Goal: Information Seeking & Learning: Learn about a topic

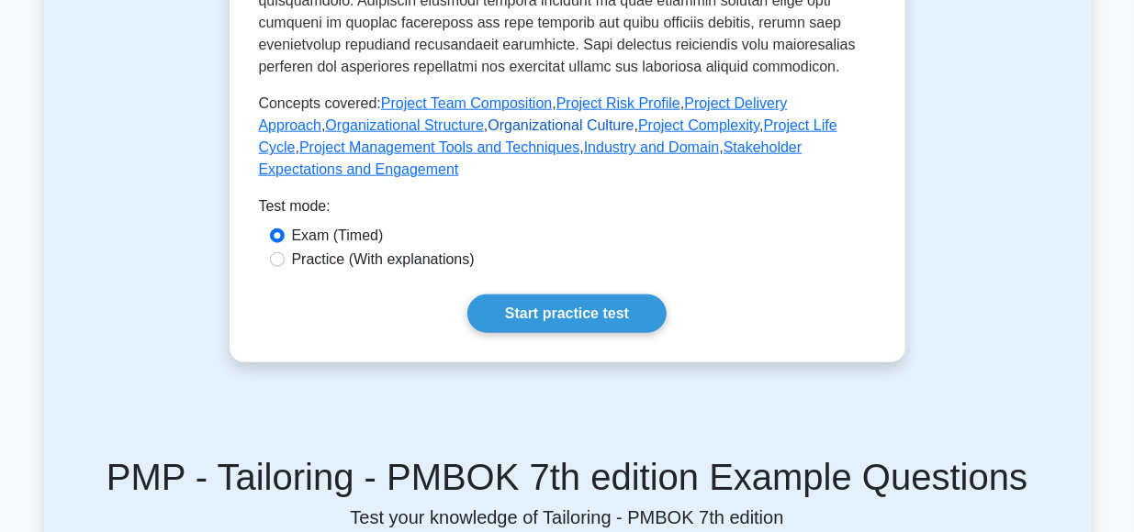
scroll to position [888, 0]
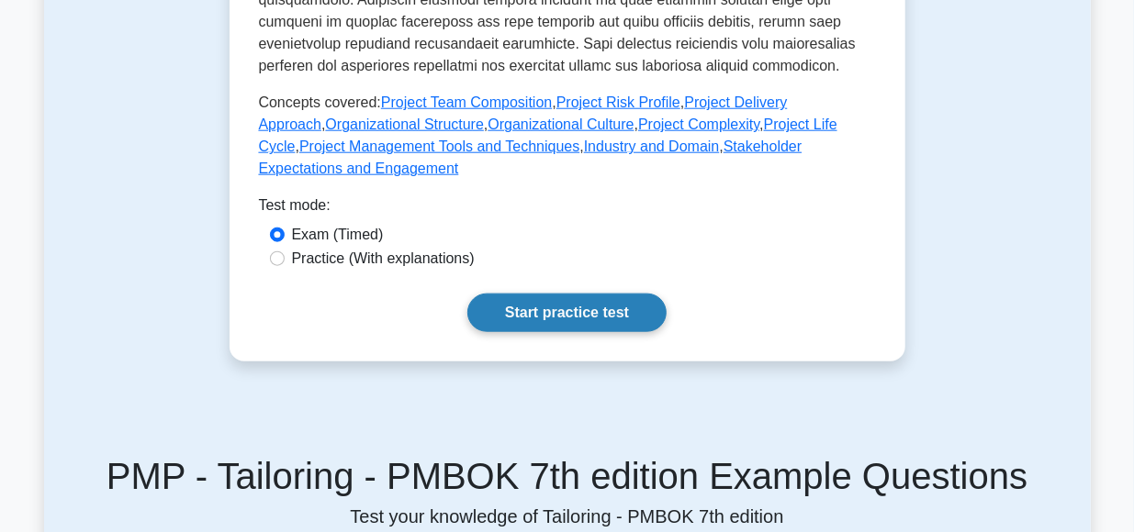
click at [541, 294] on link "Start practice test" at bounding box center [566, 313] width 199 height 39
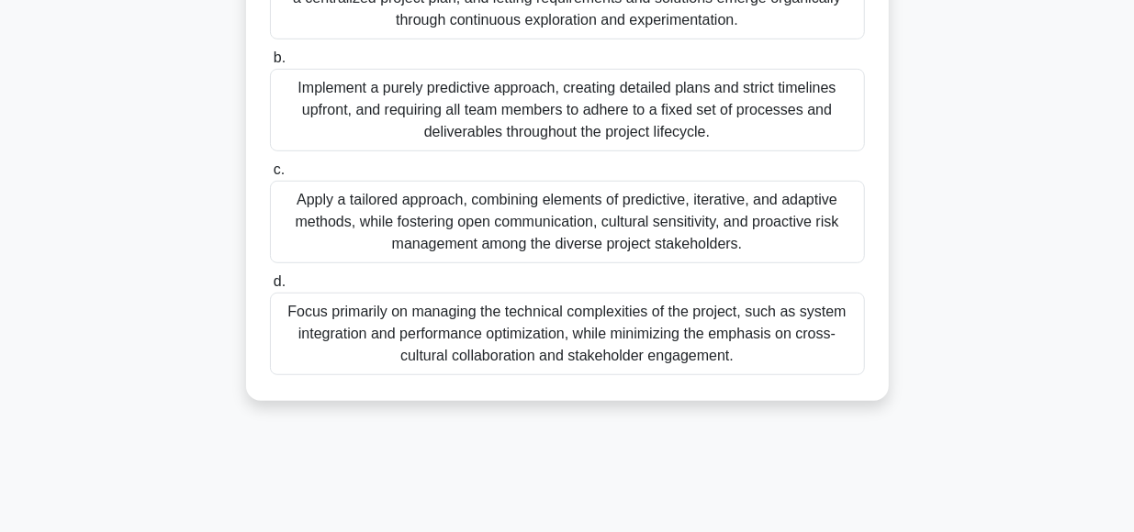
scroll to position [415, 0]
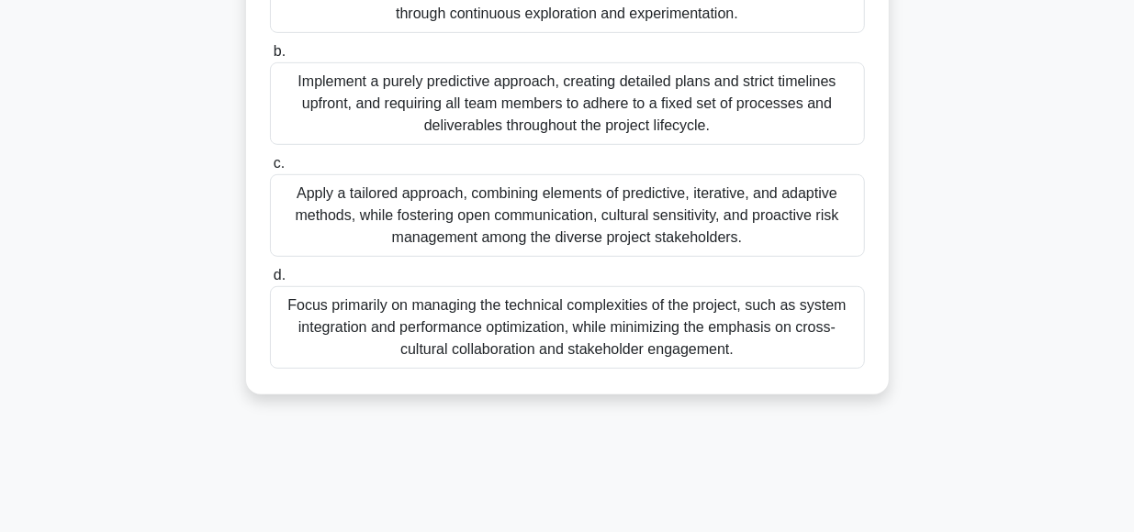
click at [499, 212] on div "Apply a tailored approach, combining elements of predictive, iterative, and ada…" at bounding box center [567, 215] width 595 height 83
click at [270, 170] on input "c. Apply a tailored approach, combining elements of predictive, iterative, and …" at bounding box center [270, 164] width 0 height 12
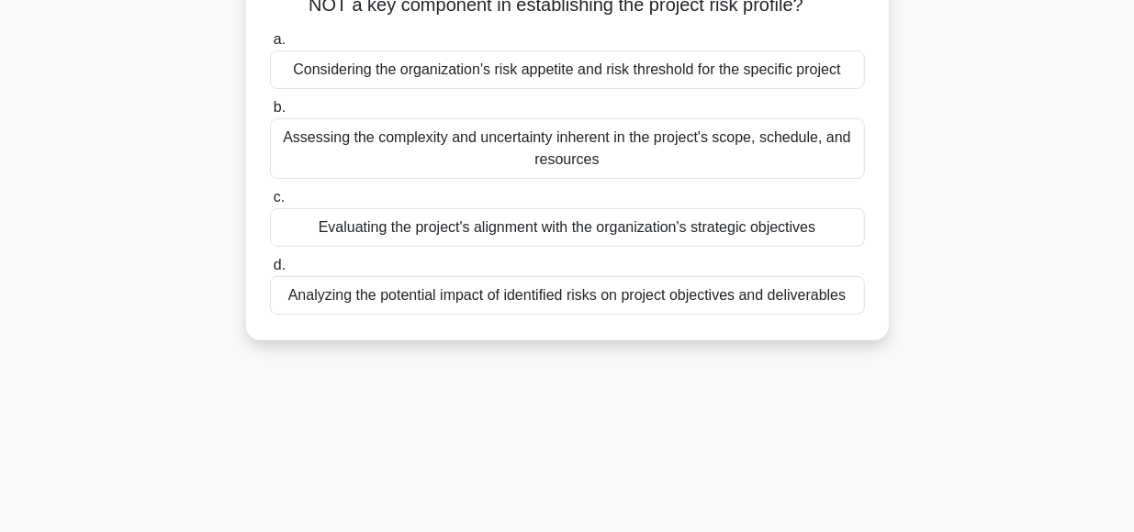
scroll to position [171, 0]
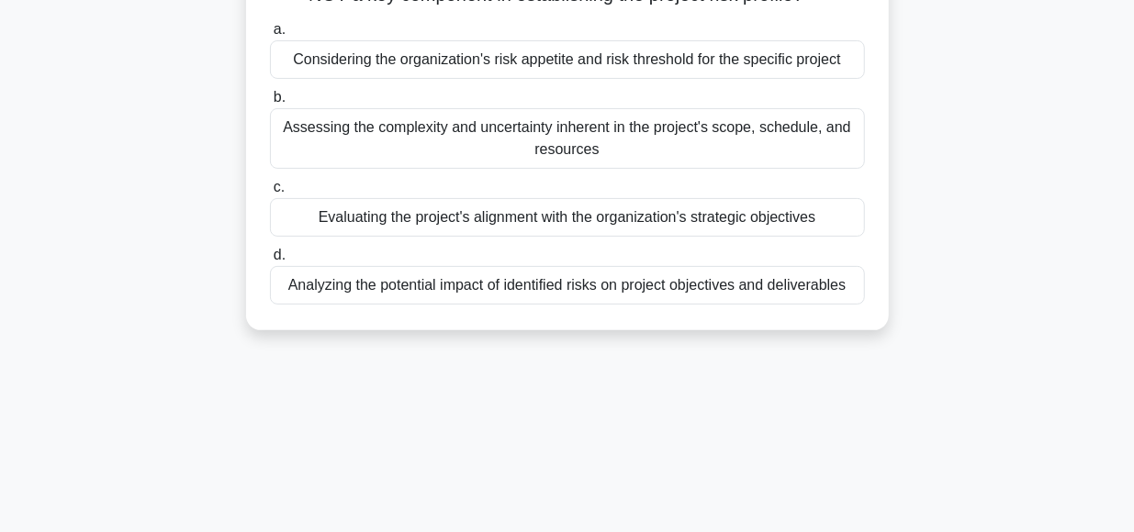
click at [599, 218] on div "Evaluating the project's alignment with the organization's strategic objectives" at bounding box center [567, 217] width 595 height 39
click at [270, 194] on input "c. Evaluating the project's alignment with the organization's strategic objecti…" at bounding box center [270, 188] width 0 height 12
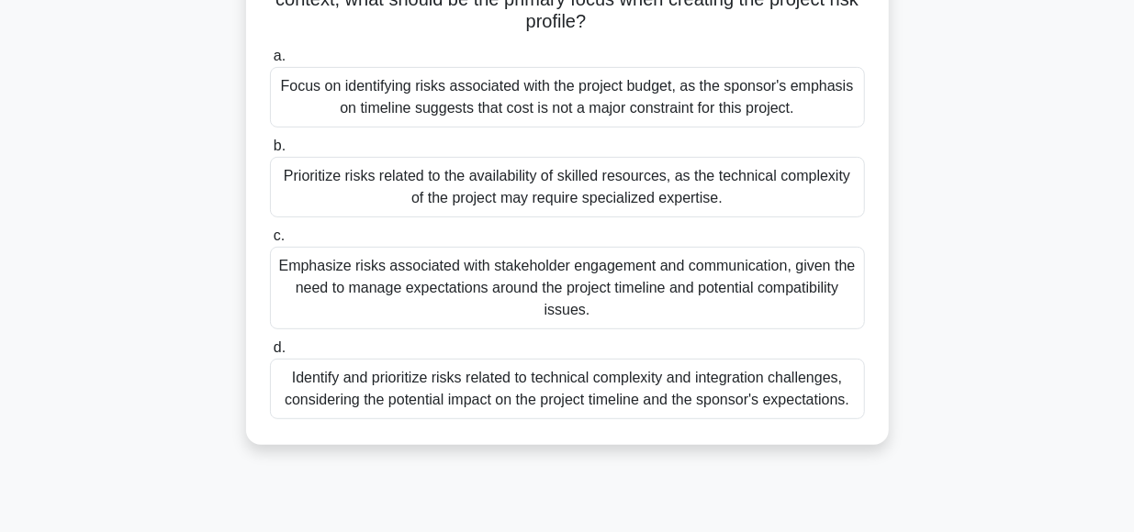
scroll to position [266, 0]
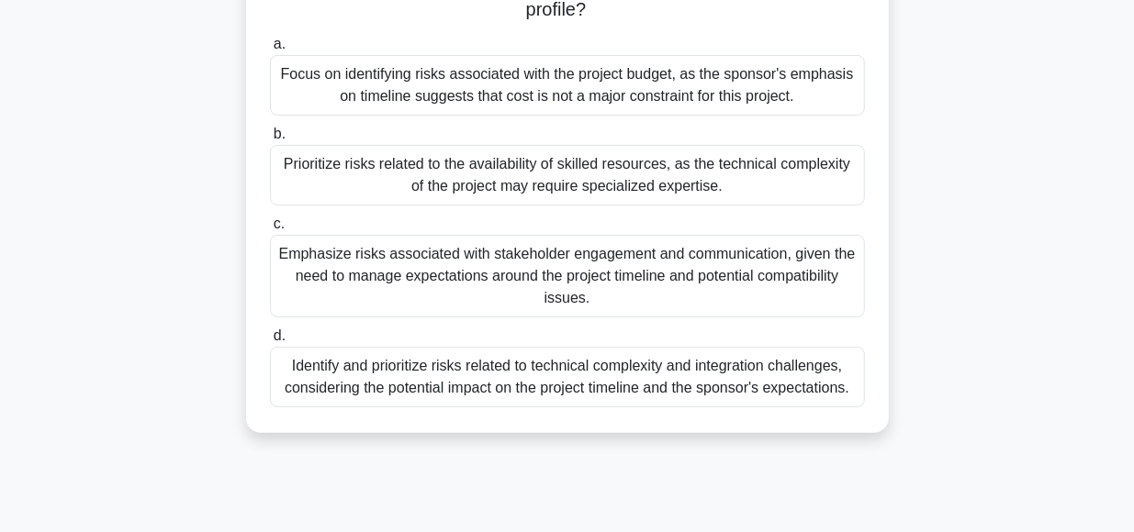
click at [613, 382] on div "Identify and prioritize risks related to technical complexity and integration c…" at bounding box center [567, 377] width 595 height 61
click at [270, 342] on input "d. Identify and prioritize risks related to technical complexity and integratio…" at bounding box center [270, 336] width 0 height 12
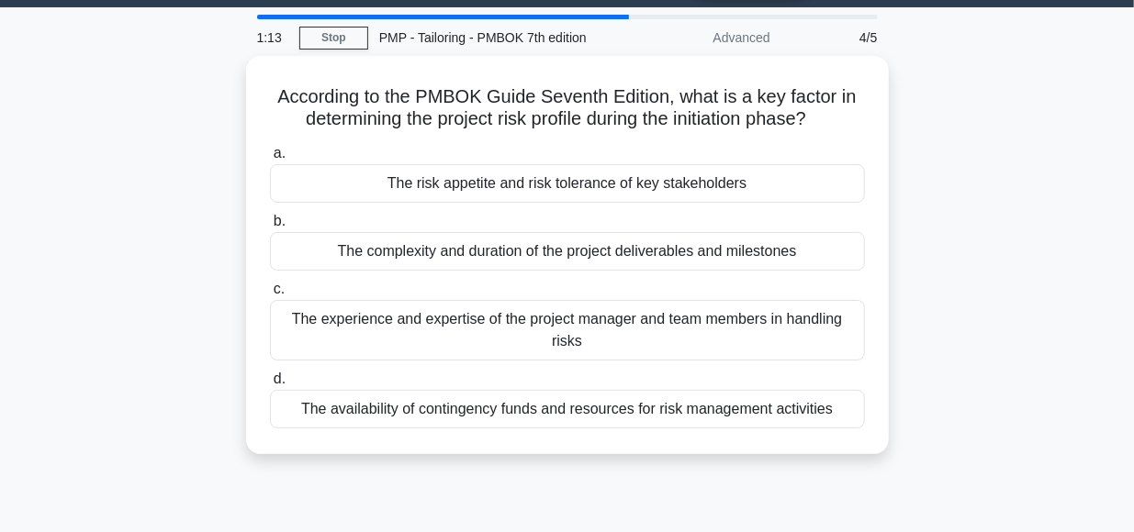
scroll to position [53, 0]
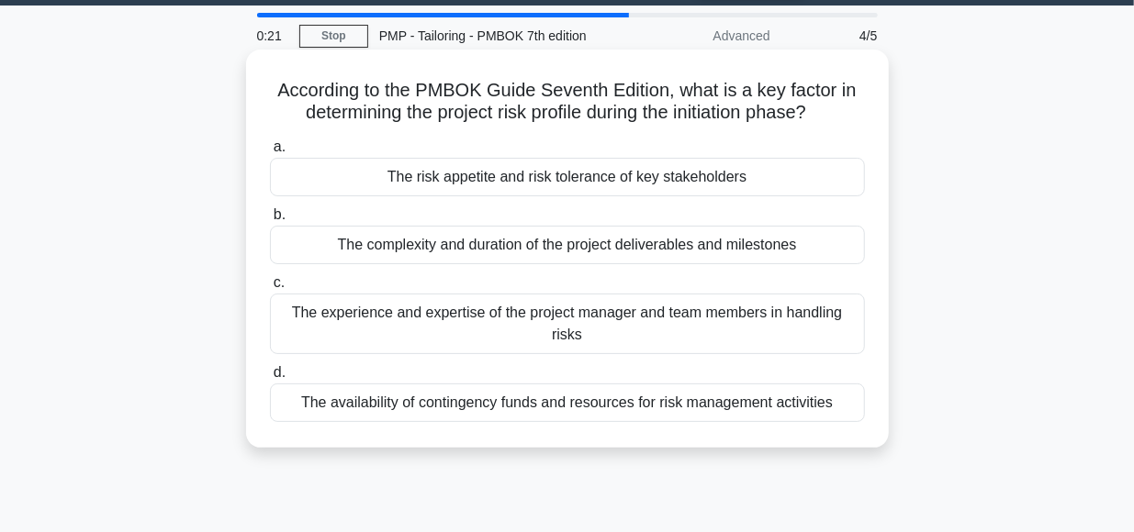
click at [653, 406] on div "The availability of contingency funds and resources for risk management activit…" at bounding box center [567, 403] width 595 height 39
click at [270, 379] on input "d. The availability of contingency funds and resources for risk management acti…" at bounding box center [270, 373] width 0 height 12
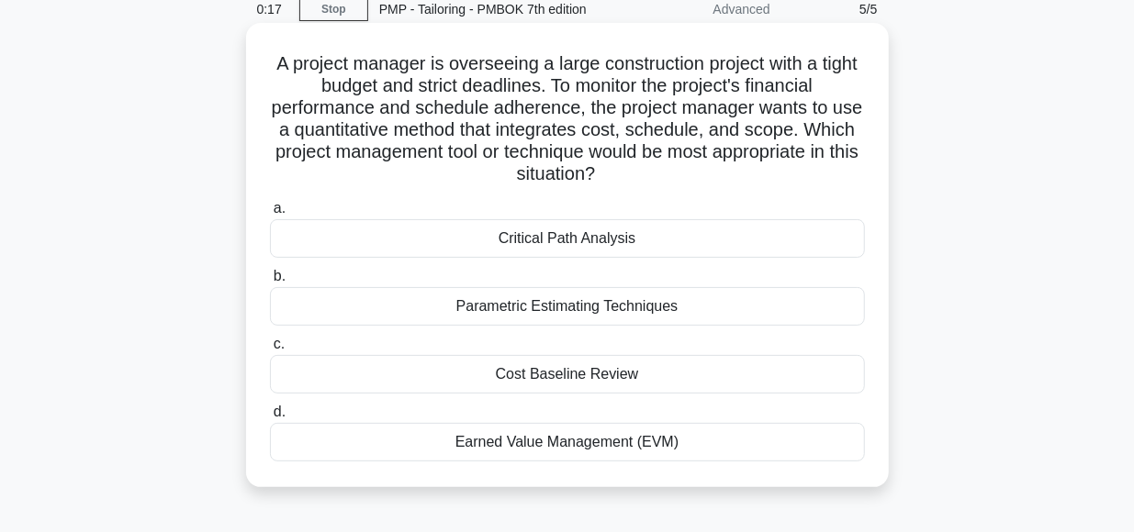
scroll to position [81, 0]
click at [520, 438] on div "Earned Value Management (EVM)" at bounding box center [567, 441] width 595 height 39
click at [270, 418] on input "d. Earned Value Management (EVM)" at bounding box center [270, 412] width 0 height 12
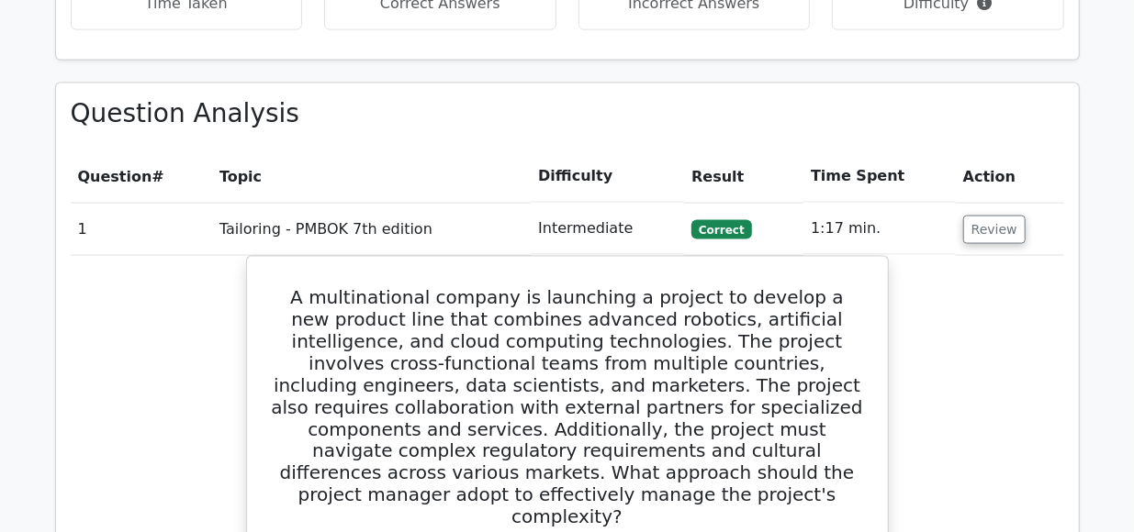
scroll to position [1249, 0]
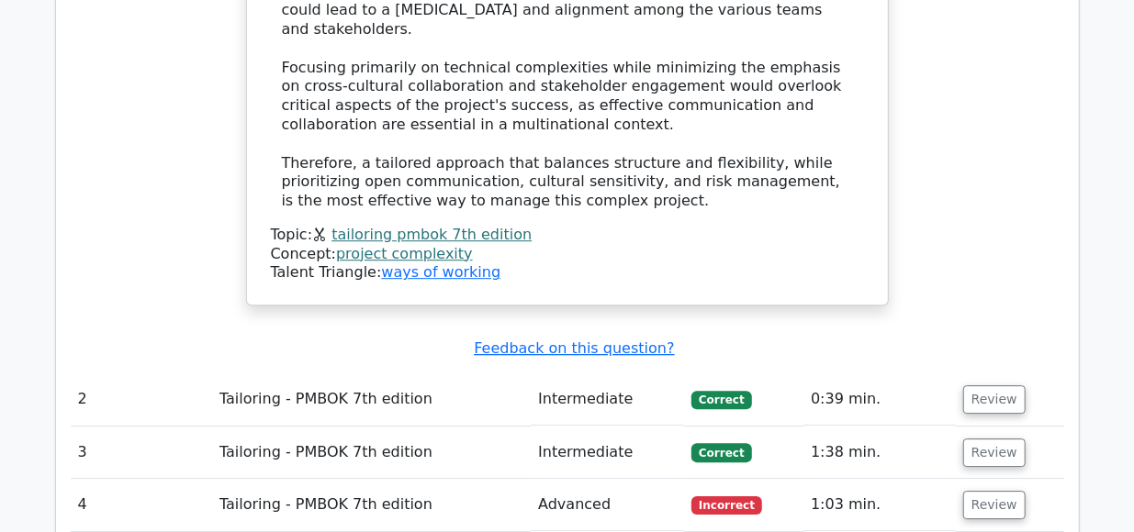
scroll to position [2507, 0]
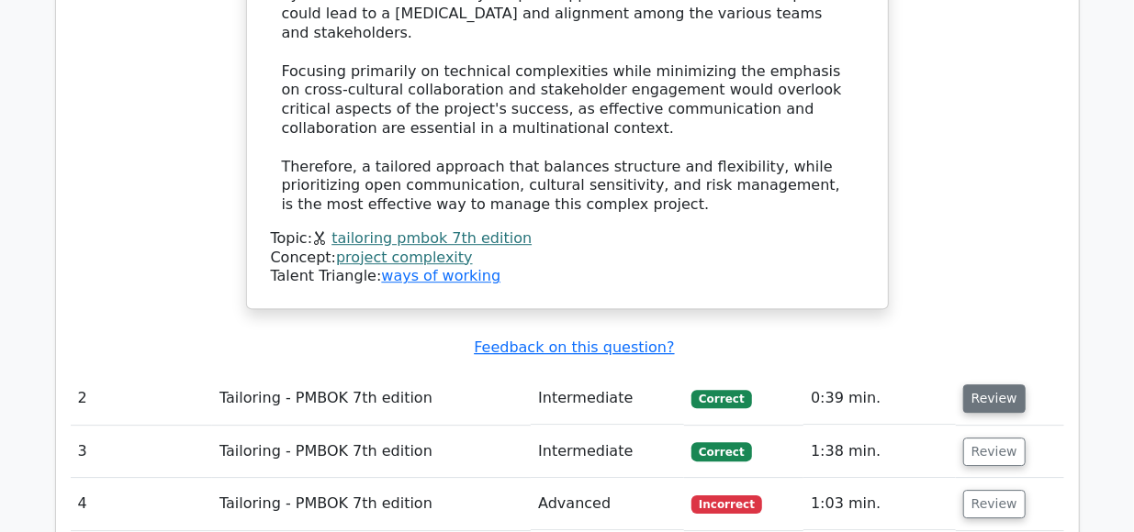
click at [989, 385] on button "Review" at bounding box center [994, 399] width 62 height 28
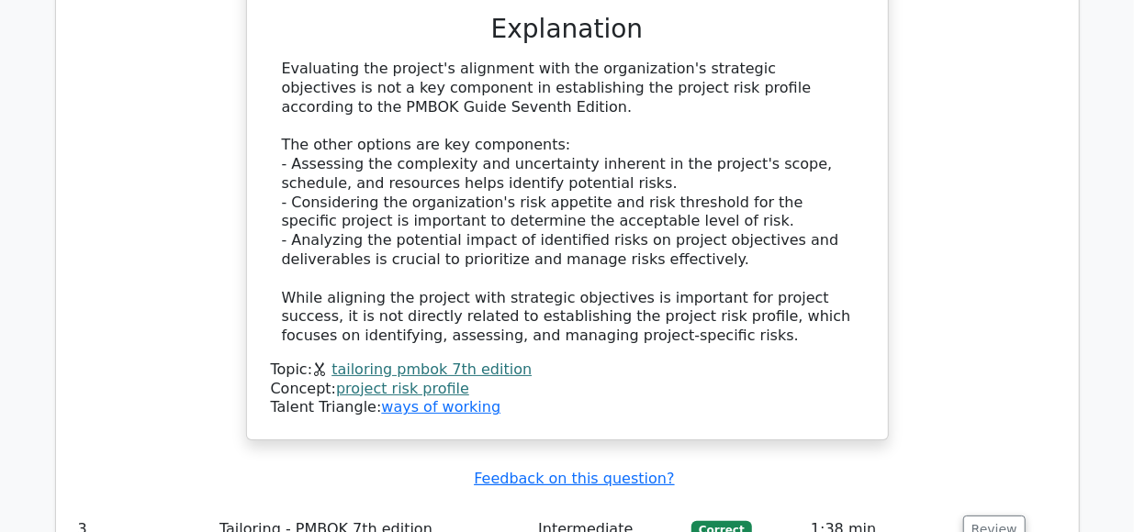
scroll to position [3353, 0]
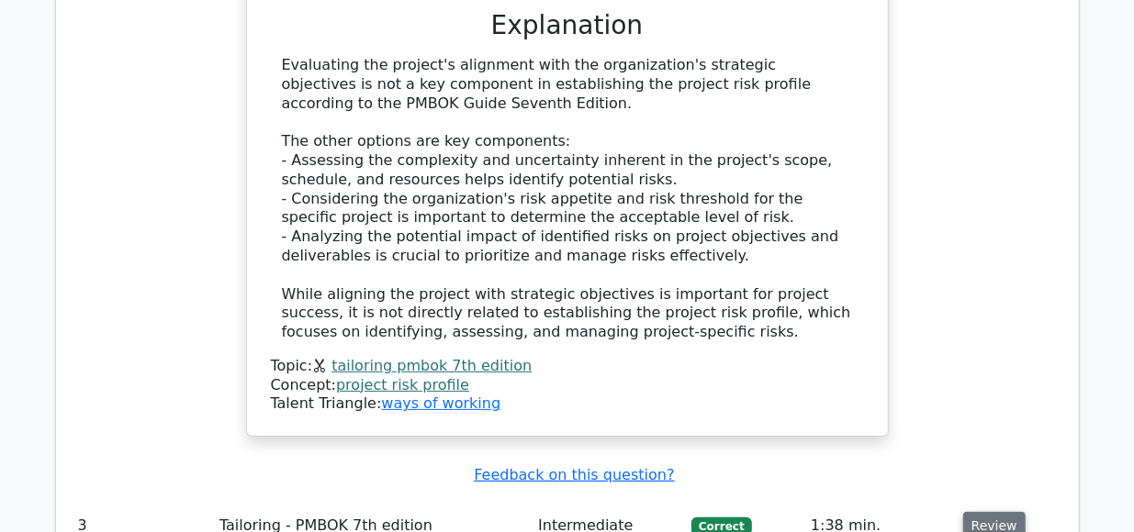
click at [979, 512] on button "Review" at bounding box center [994, 526] width 62 height 28
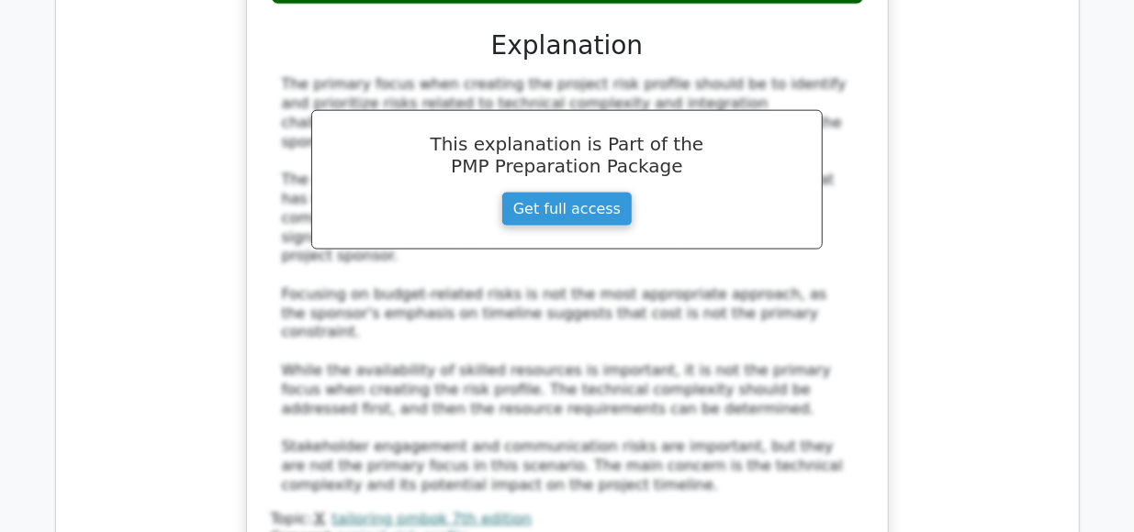
scroll to position [4607, 0]
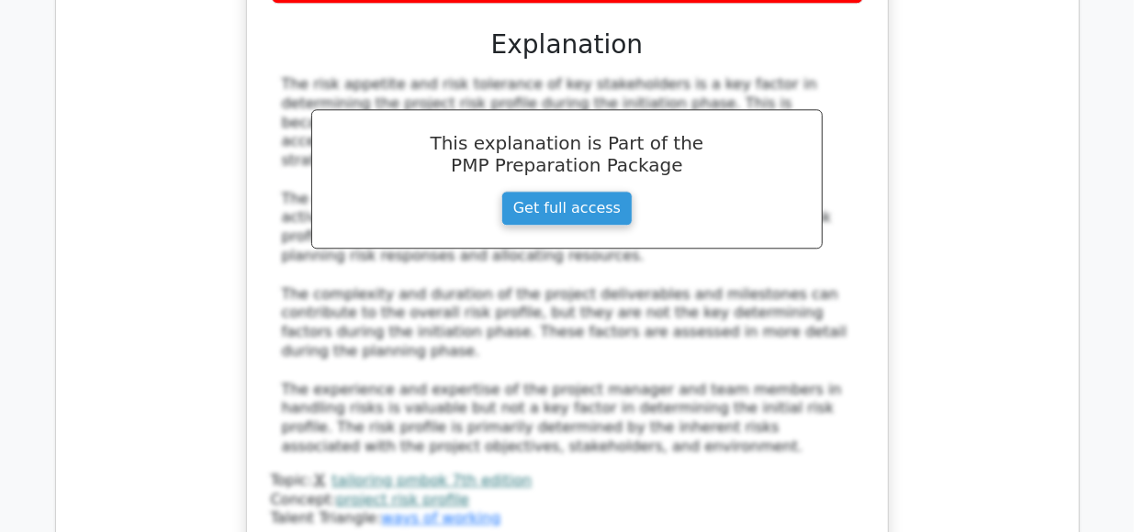
scroll to position [5588, 0]
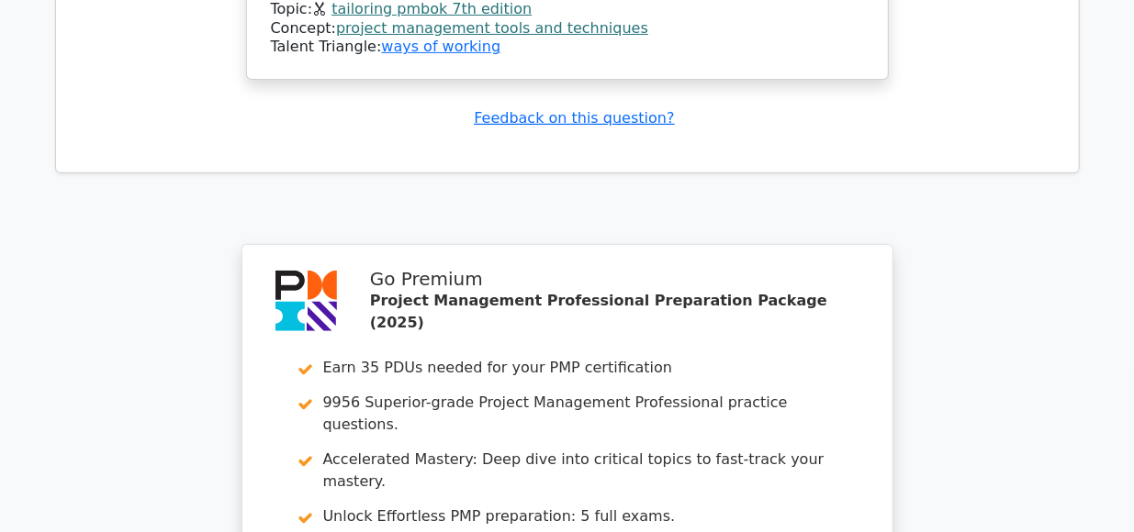
scroll to position [7098, 0]
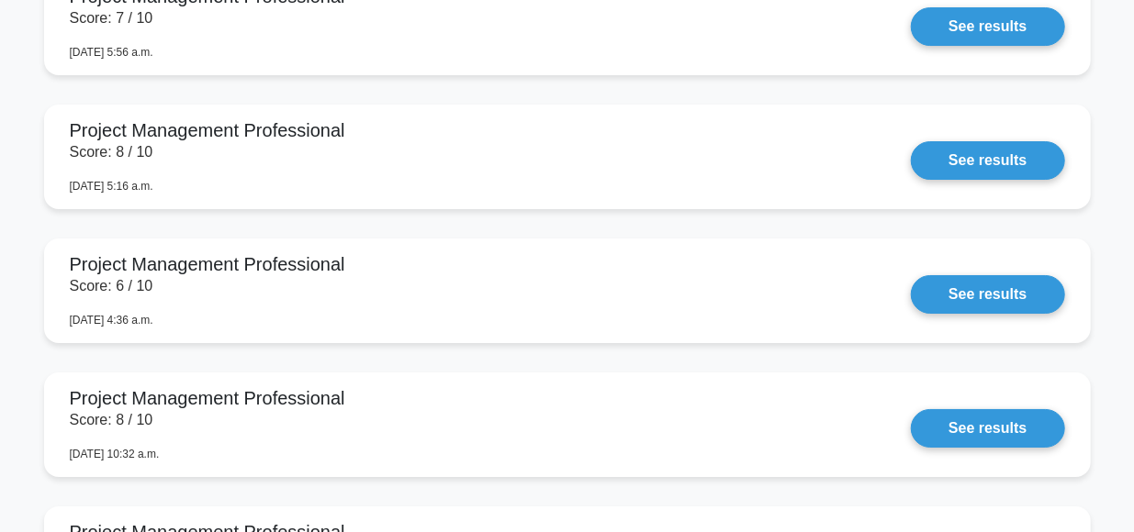
scroll to position [3197, 0]
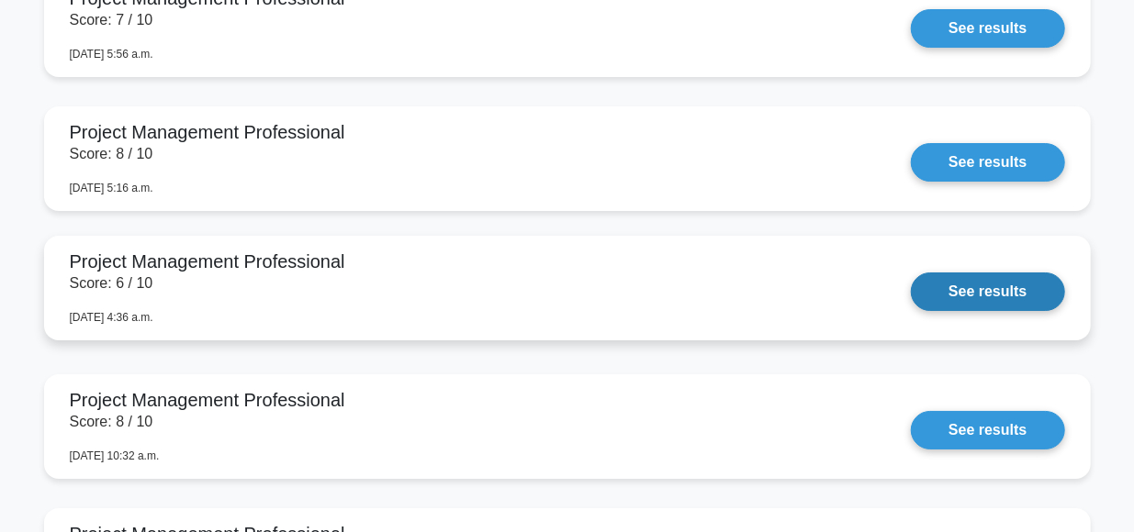
click at [911, 297] on link "See results" at bounding box center [987, 292] width 153 height 39
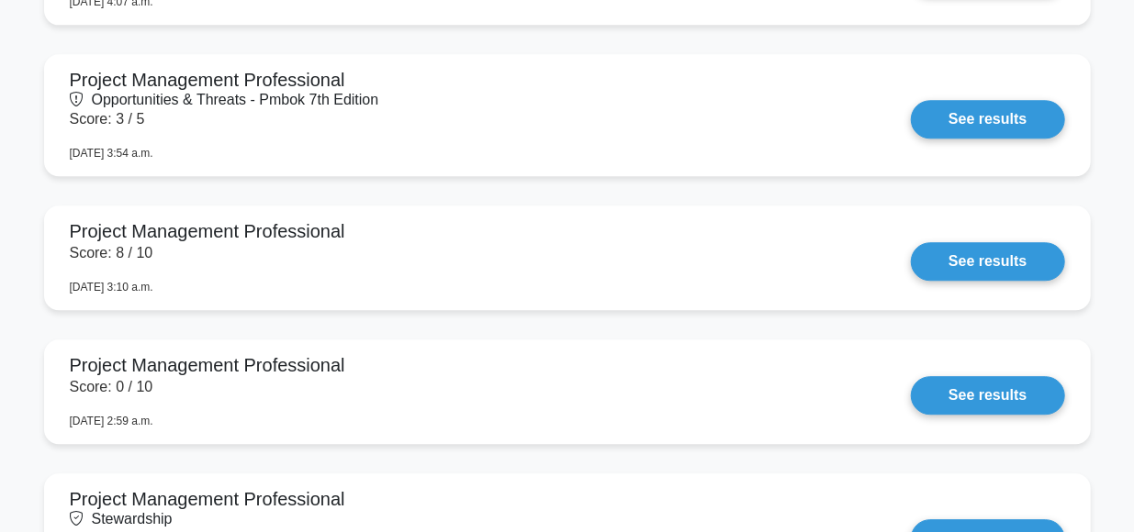
scroll to position [2108, 0]
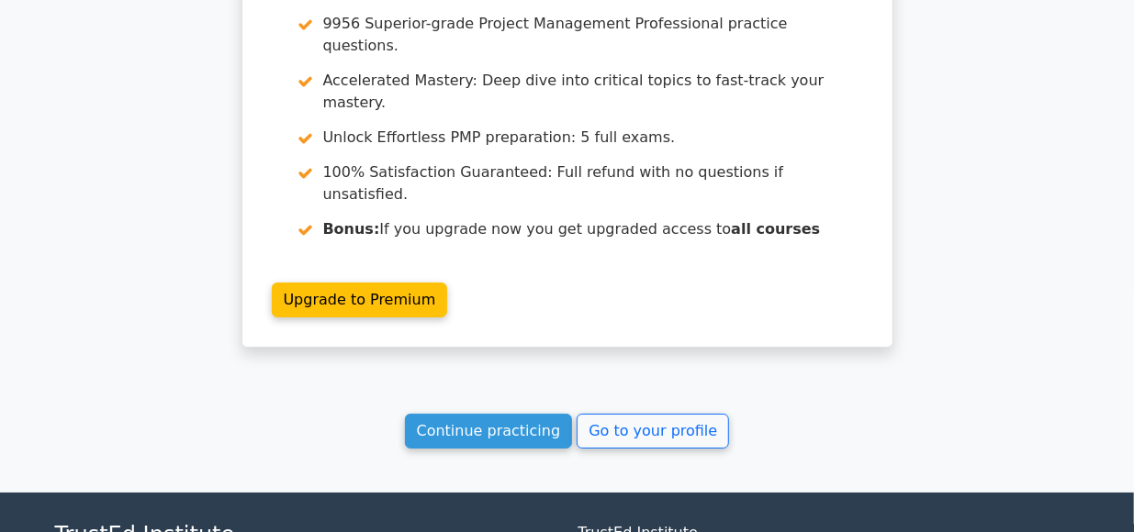
scroll to position [3218, 0]
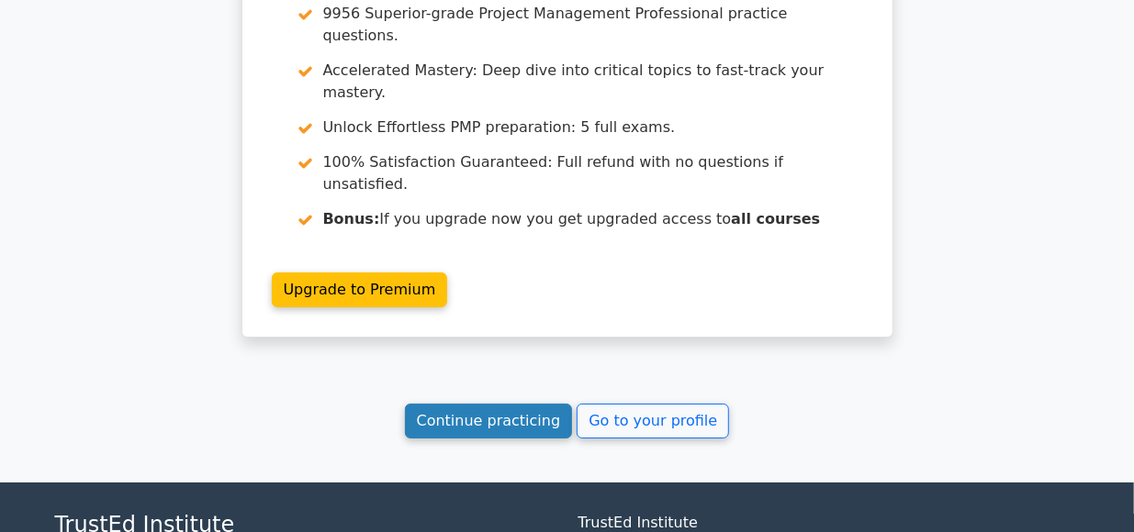
click at [502, 404] on link "Continue practicing" at bounding box center [489, 421] width 168 height 35
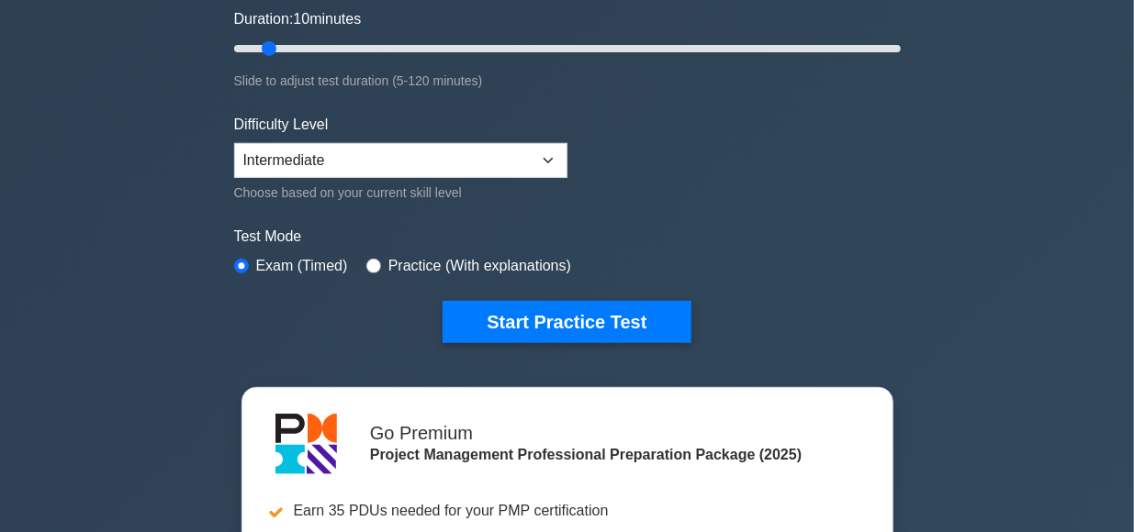
scroll to position [347, 0]
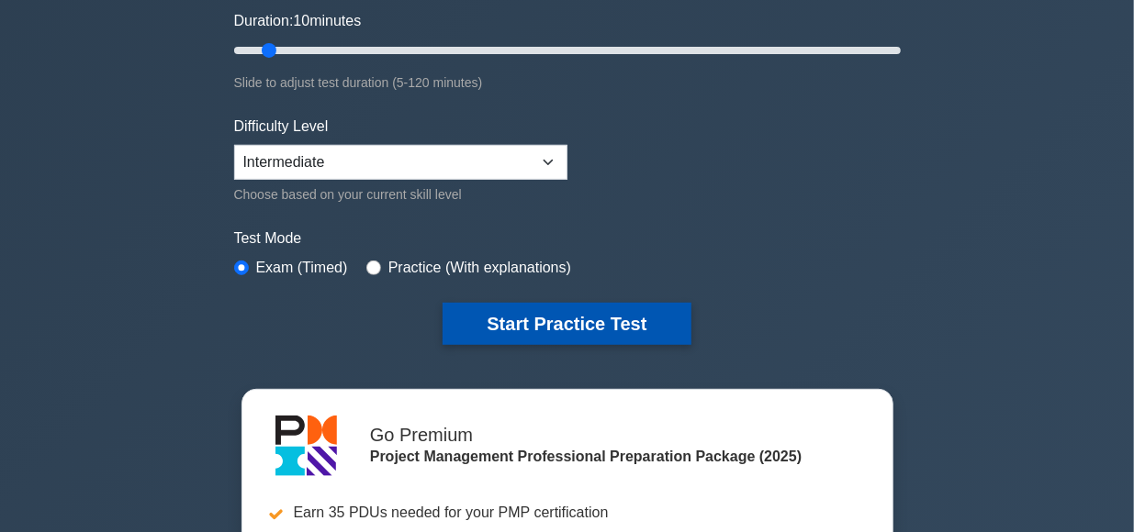
click at [561, 319] on button "Start Practice Test" at bounding box center [566, 324] width 248 height 42
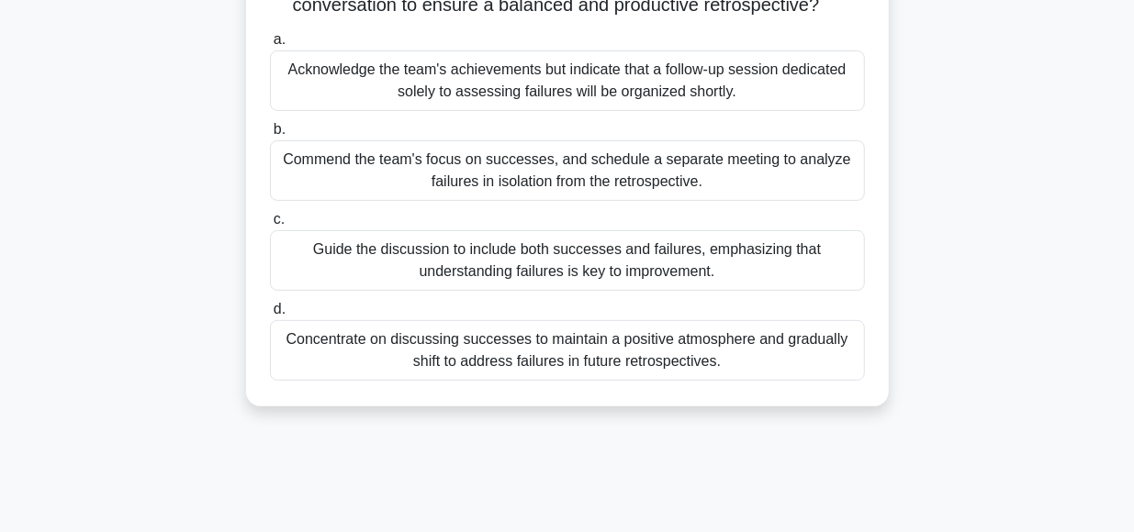
scroll to position [210, 0]
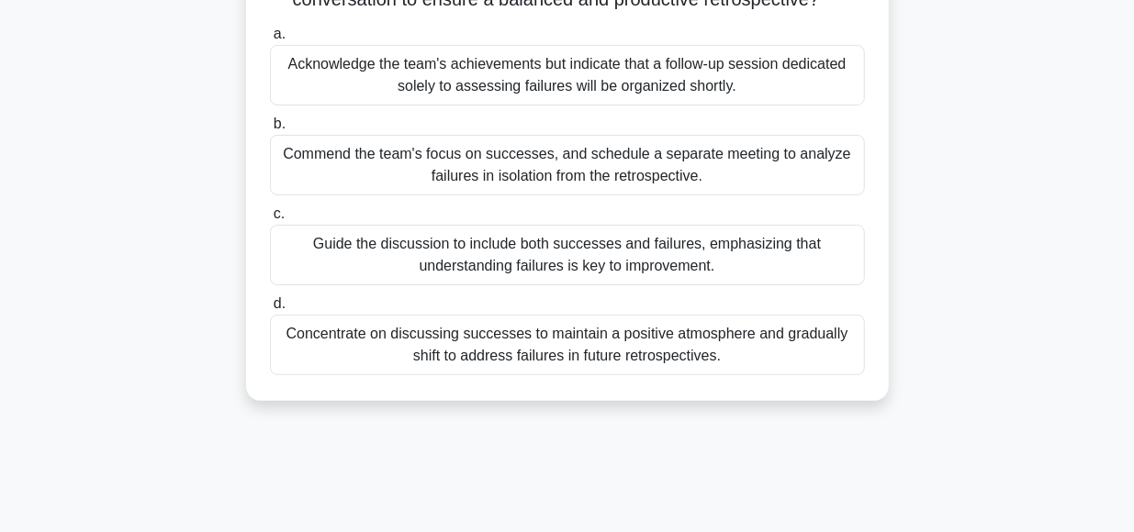
click at [513, 256] on div "Guide the discussion to include both successes and failures, emphasizing that u…" at bounding box center [567, 255] width 595 height 61
click at [270, 220] on input "c. Guide the discussion to include both successes and failures, emphasizing tha…" at bounding box center [270, 214] width 0 height 12
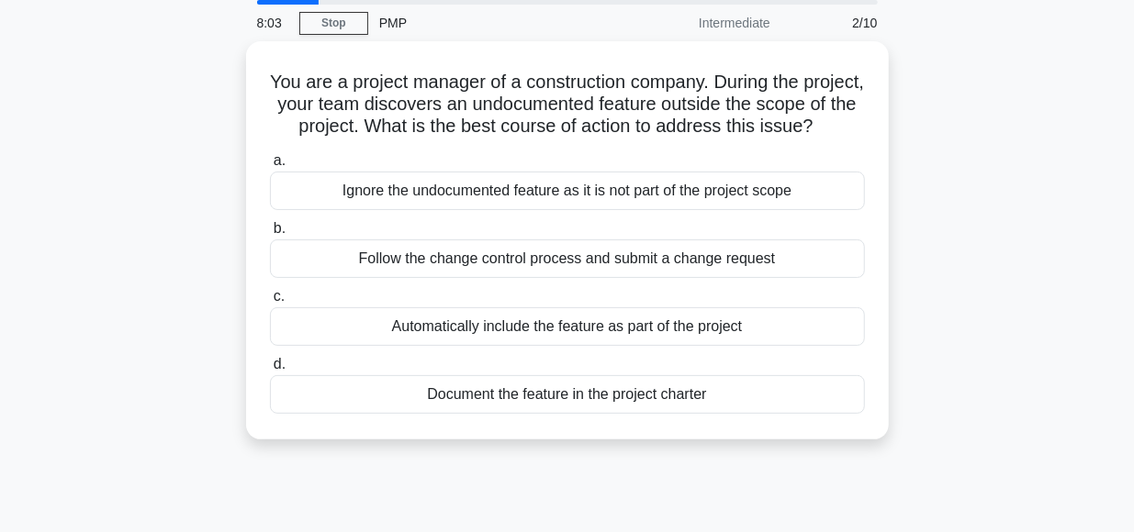
scroll to position [72, 0]
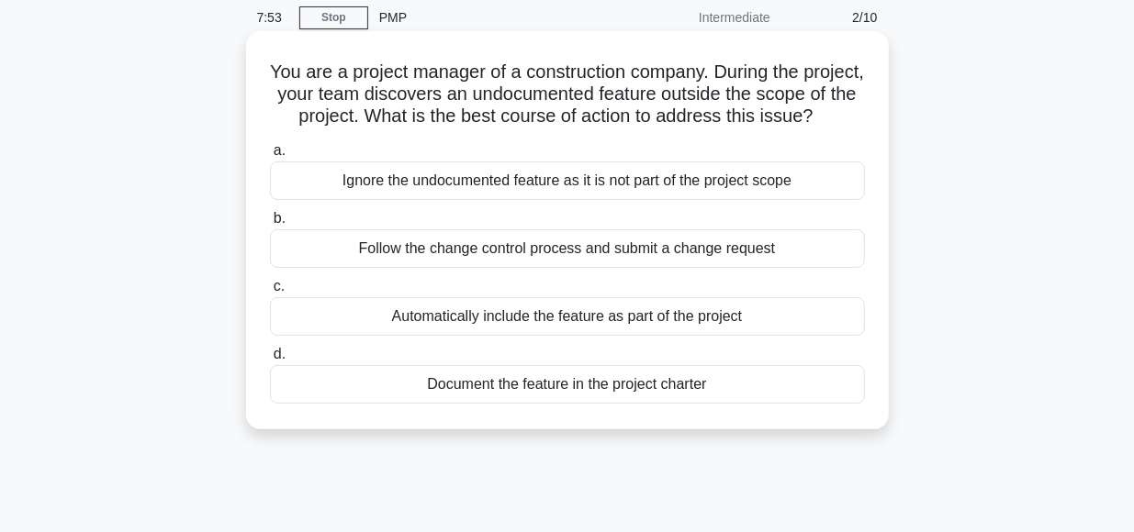
click at [487, 253] on div "Follow the change control process and submit a change request" at bounding box center [567, 248] width 595 height 39
click at [270, 225] on input "b. Follow the change control process and submit a change request" at bounding box center [270, 219] width 0 height 12
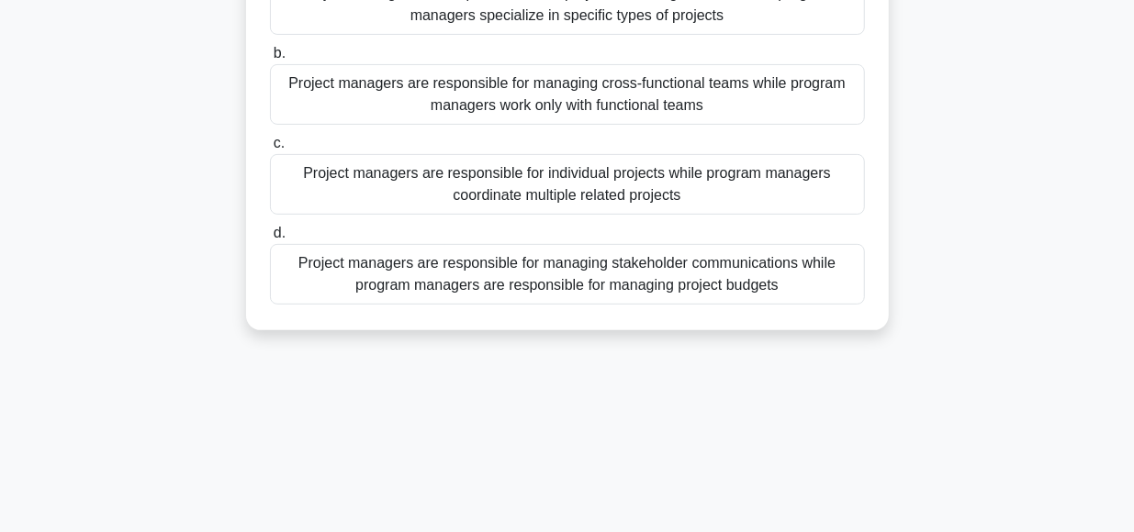
scroll to position [239, 0]
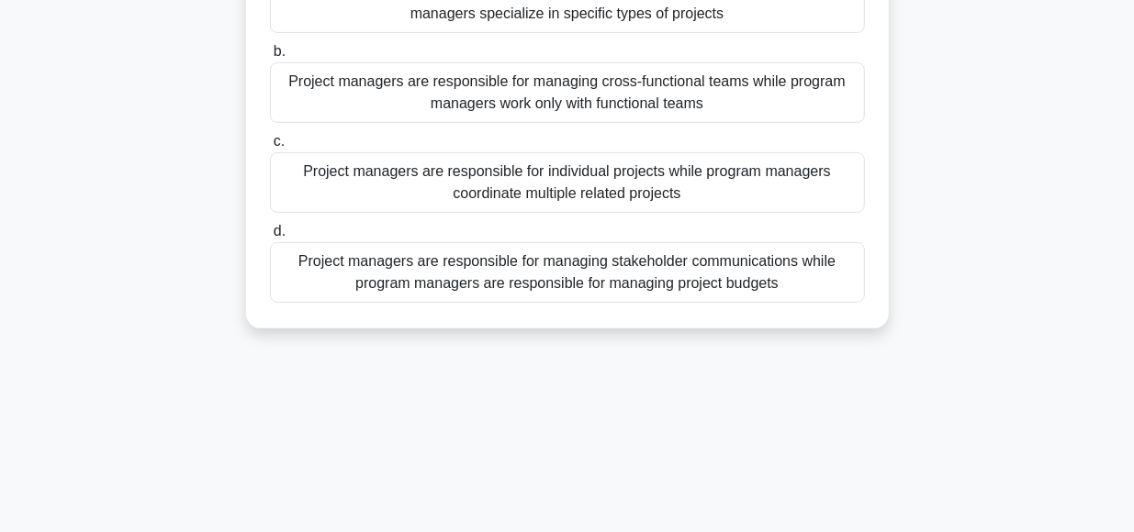
click at [541, 185] on div "Project managers are responsible for individual projects while program managers…" at bounding box center [567, 182] width 595 height 61
click at [270, 148] on input "c. Project managers are responsible for individual projects while program manag…" at bounding box center [270, 142] width 0 height 12
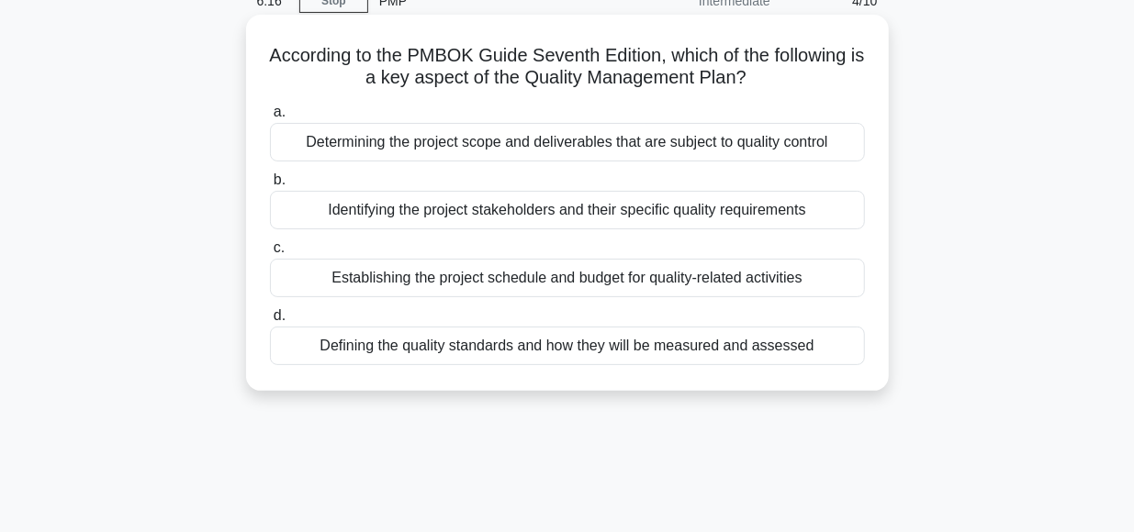
scroll to position [88, 0]
click at [497, 346] on div "Defining the quality standards and how they will be measured and assessed" at bounding box center [567, 346] width 595 height 39
click at [270, 322] on input "d. Defining the quality standards and how they will be measured and assessed" at bounding box center [270, 316] width 0 height 12
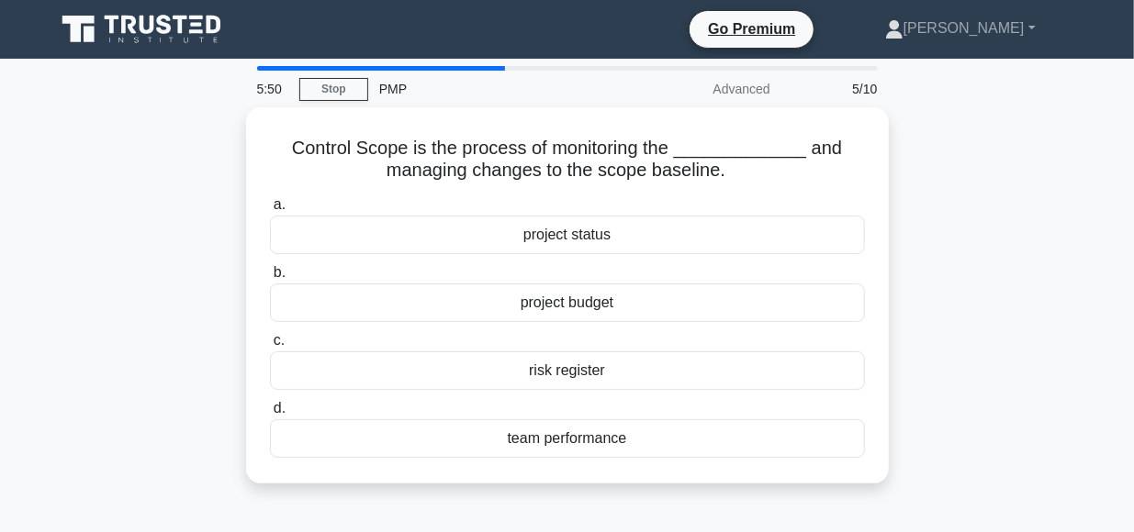
scroll to position [0, 0]
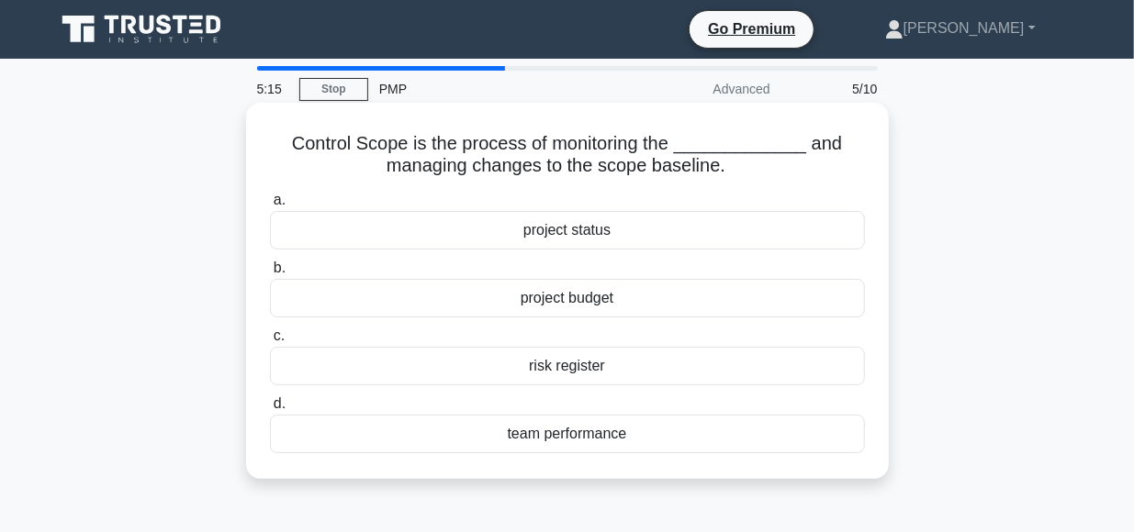
click at [586, 234] on div "project status" at bounding box center [567, 230] width 595 height 39
click at [270, 207] on input "a. project status" at bounding box center [270, 201] width 0 height 12
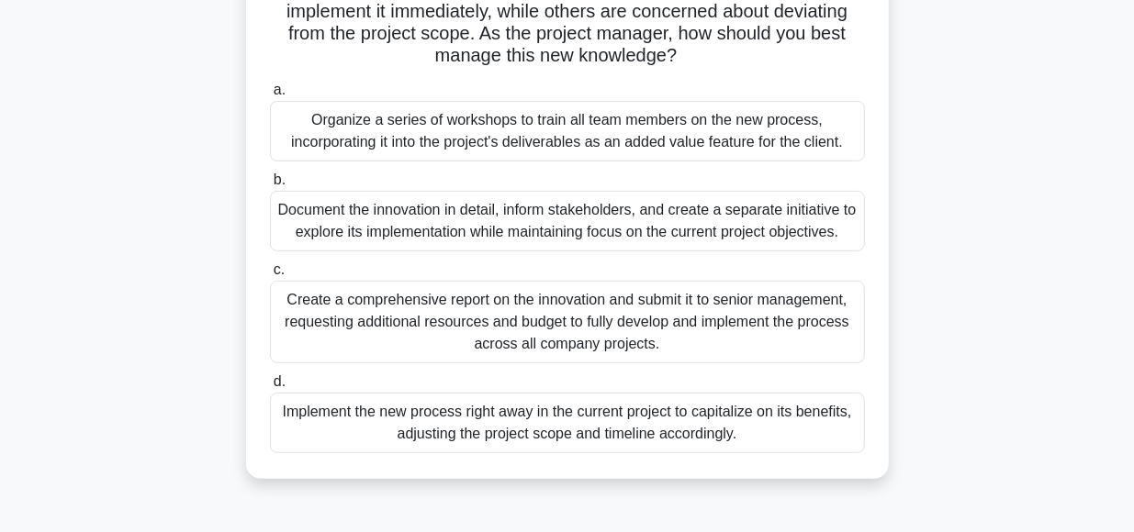
scroll to position [220, 0]
click at [480, 138] on div "Organize a series of workshops to train all team members on the new process, in…" at bounding box center [567, 131] width 595 height 61
click at [270, 96] on input "a. Organize a series of workshops to train all team members on the new process,…" at bounding box center [270, 90] width 0 height 12
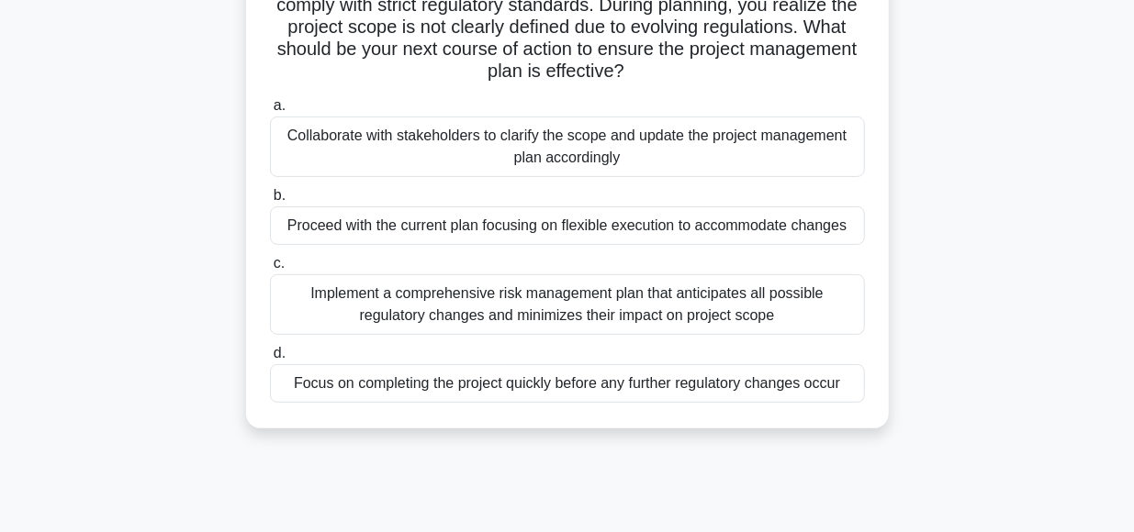
scroll to position [185, 0]
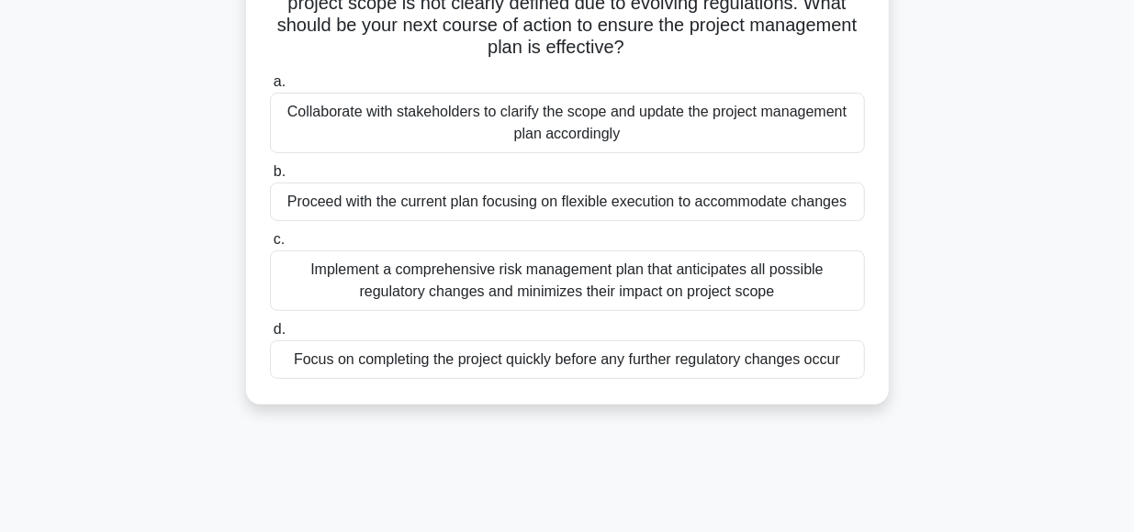
click at [560, 127] on div "Collaborate with stakeholders to clarify the scope and update the project manag…" at bounding box center [567, 123] width 595 height 61
click at [270, 88] on input "a. Collaborate with stakeholders to clarify the scope and update the project ma…" at bounding box center [270, 82] width 0 height 12
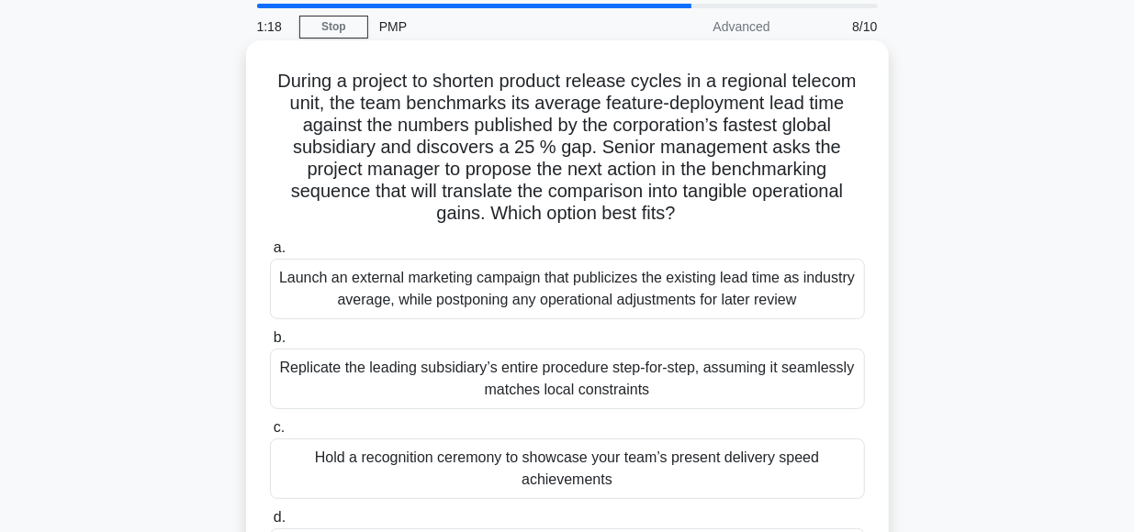
scroll to position [49, 0]
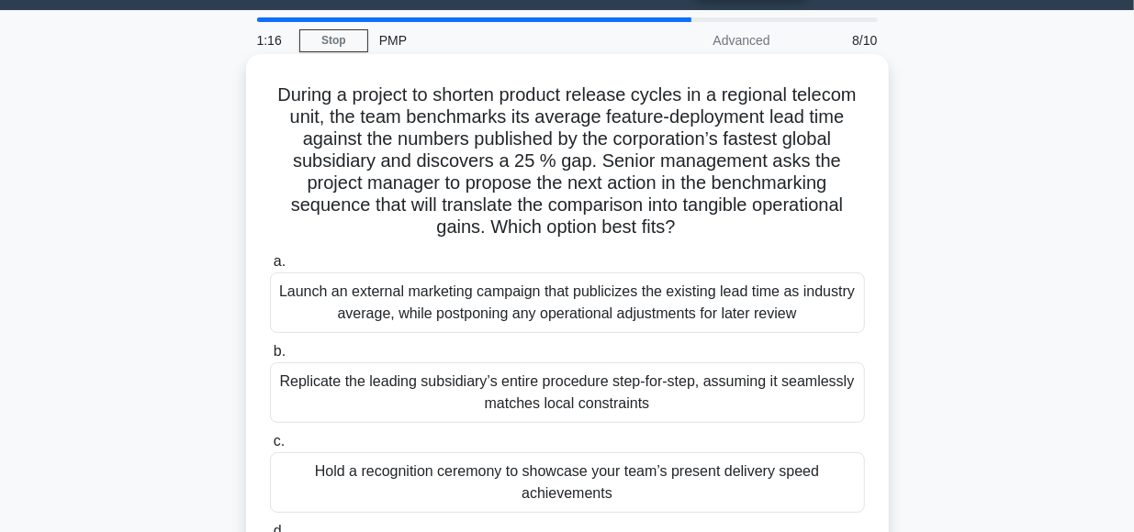
click at [396, 305] on div "Launch an external marketing campaign that publicizes the existing lead time as…" at bounding box center [567, 303] width 595 height 61
click at [270, 268] on input "a. Launch an external marketing campaign that publicizes the existing lead time…" at bounding box center [270, 262] width 0 height 12
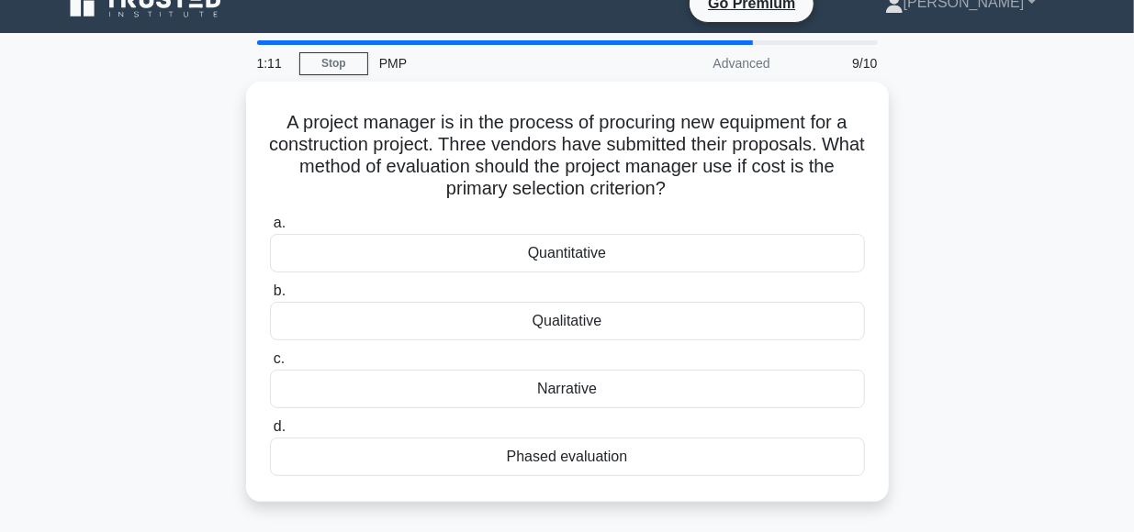
scroll to position [28, 0]
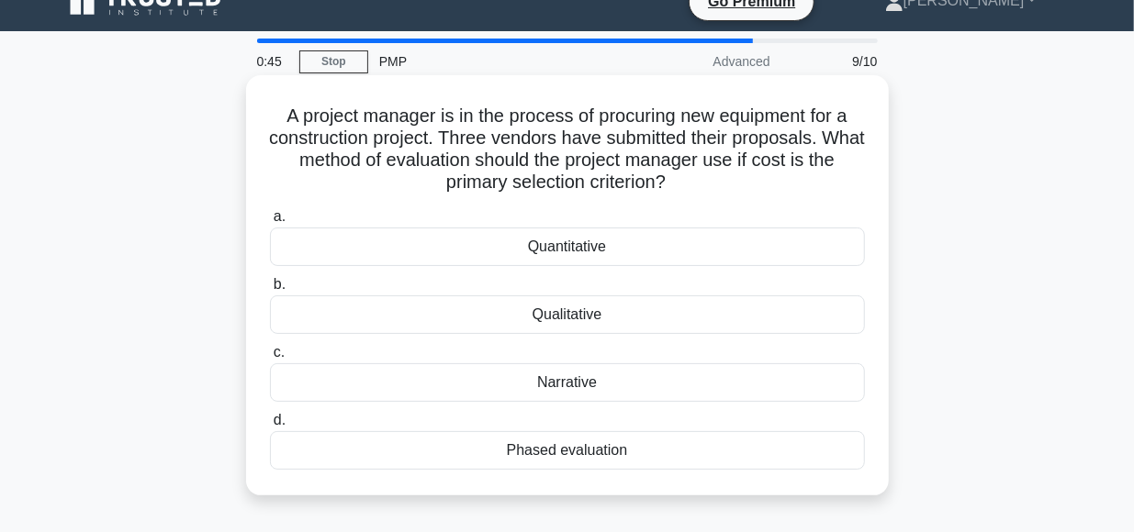
click at [546, 250] on div "Quantitative" at bounding box center [567, 247] width 595 height 39
click at [270, 223] on input "a. Quantitative" at bounding box center [270, 217] width 0 height 12
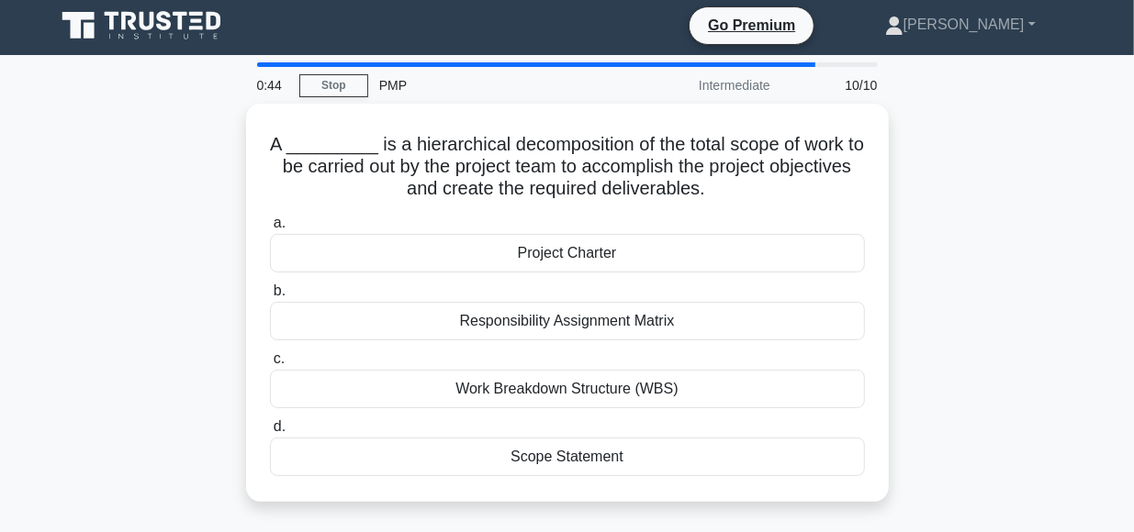
scroll to position [0, 0]
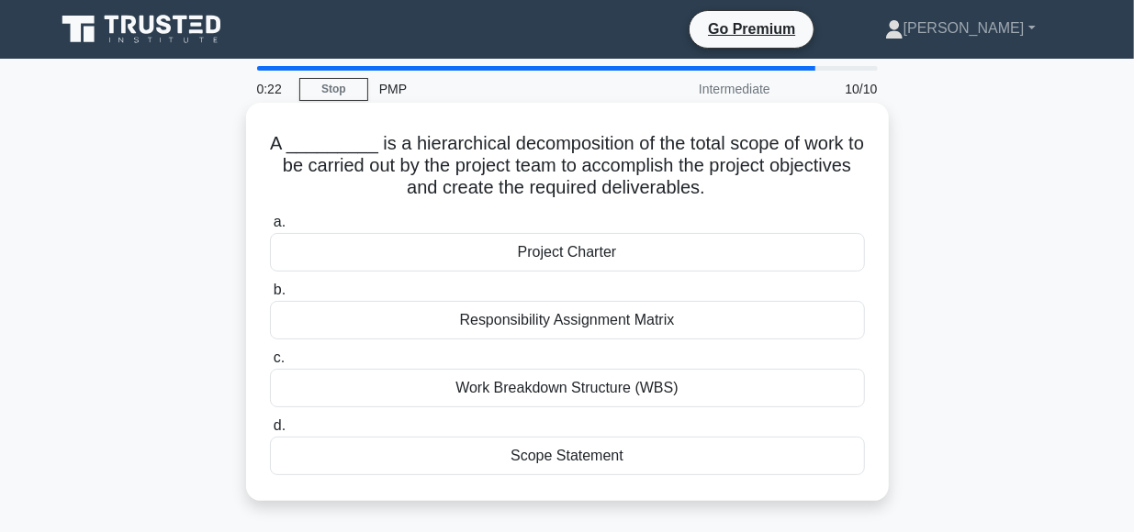
click at [551, 392] on div "Work Breakdown Structure (WBS)" at bounding box center [567, 388] width 595 height 39
click at [270, 364] on input "c. Work Breakdown Structure (WBS)" at bounding box center [270, 358] width 0 height 12
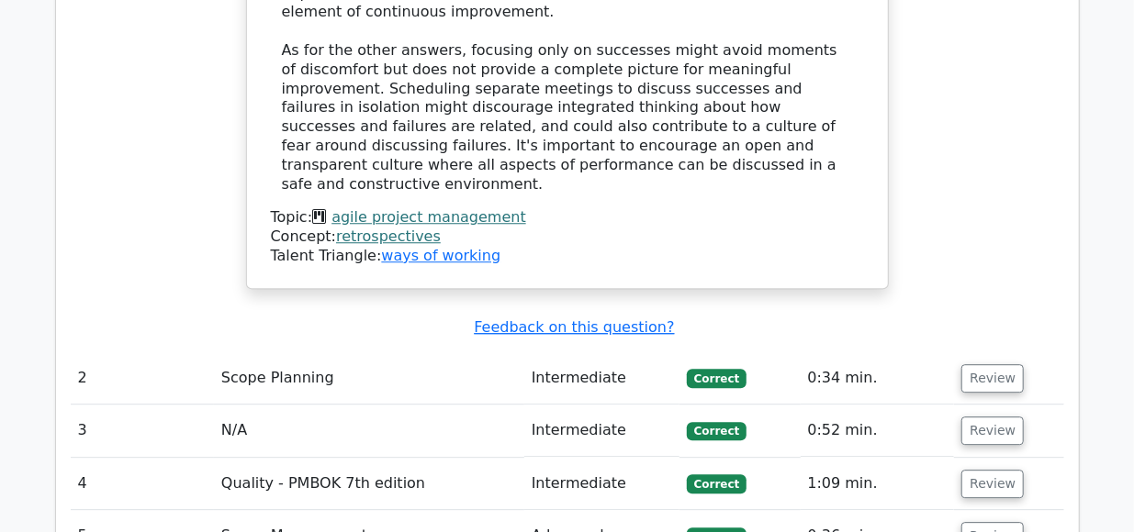
scroll to position [2324, 0]
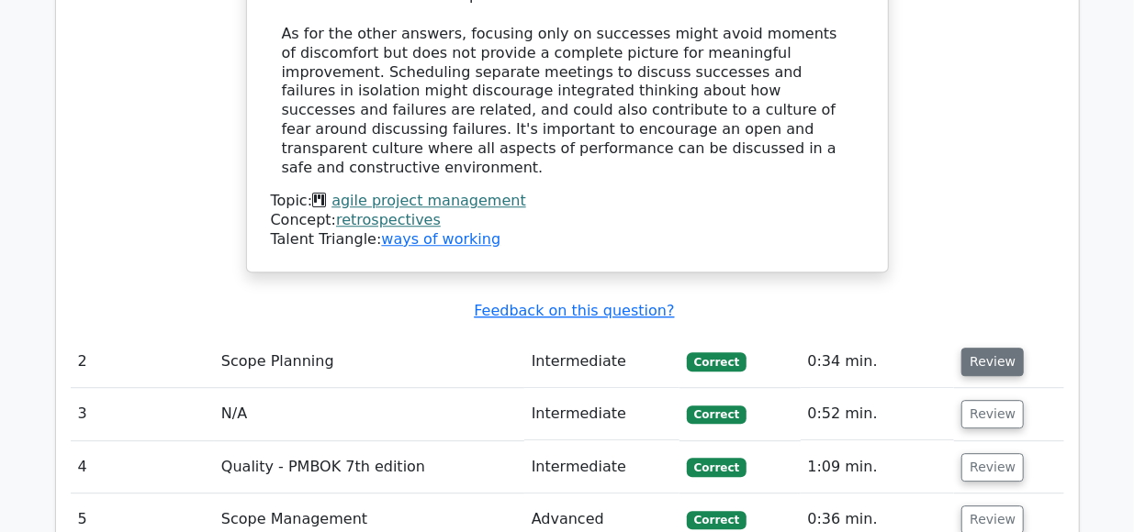
click at [978, 348] on button "Review" at bounding box center [992, 362] width 62 height 28
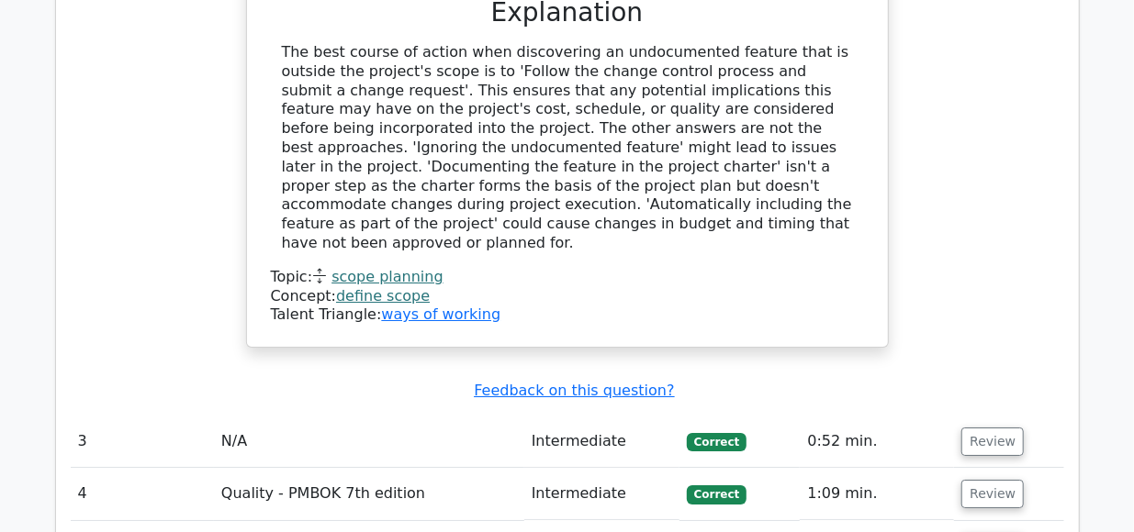
scroll to position [3107, 0]
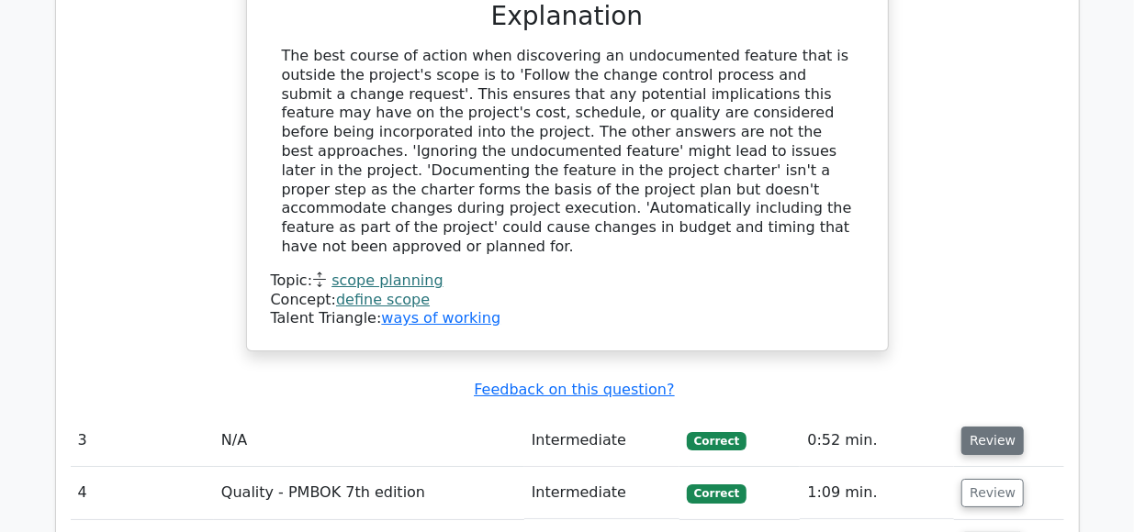
click at [981, 427] on button "Review" at bounding box center [992, 441] width 62 height 28
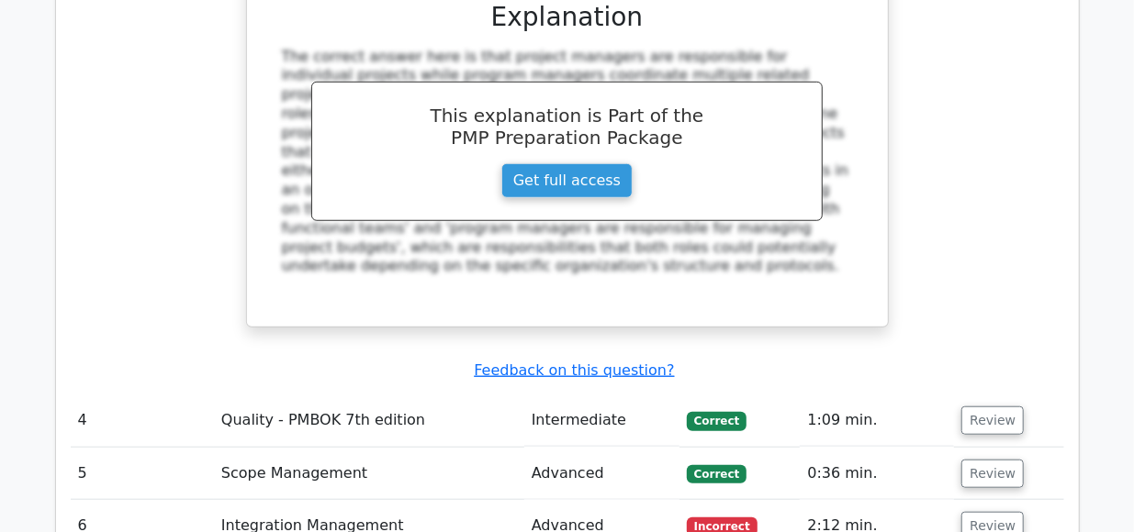
scroll to position [4000, 0]
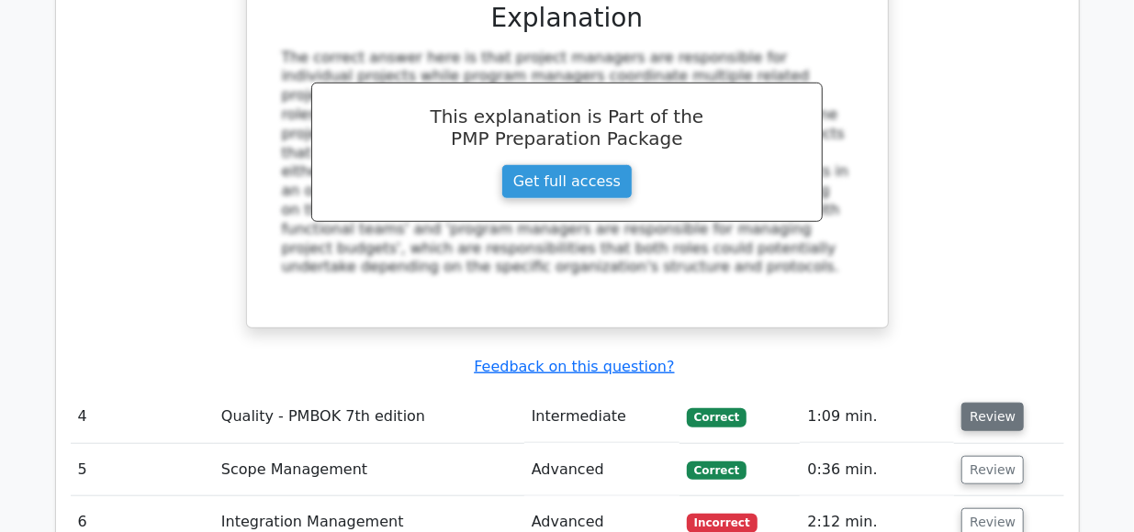
click at [985, 403] on button "Review" at bounding box center [992, 417] width 62 height 28
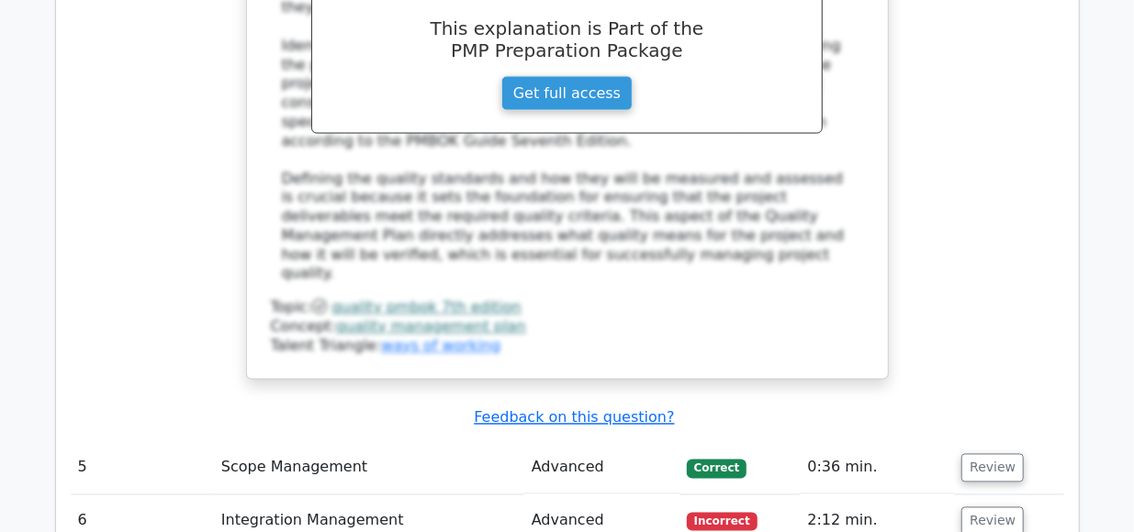
scroll to position [4934, 0]
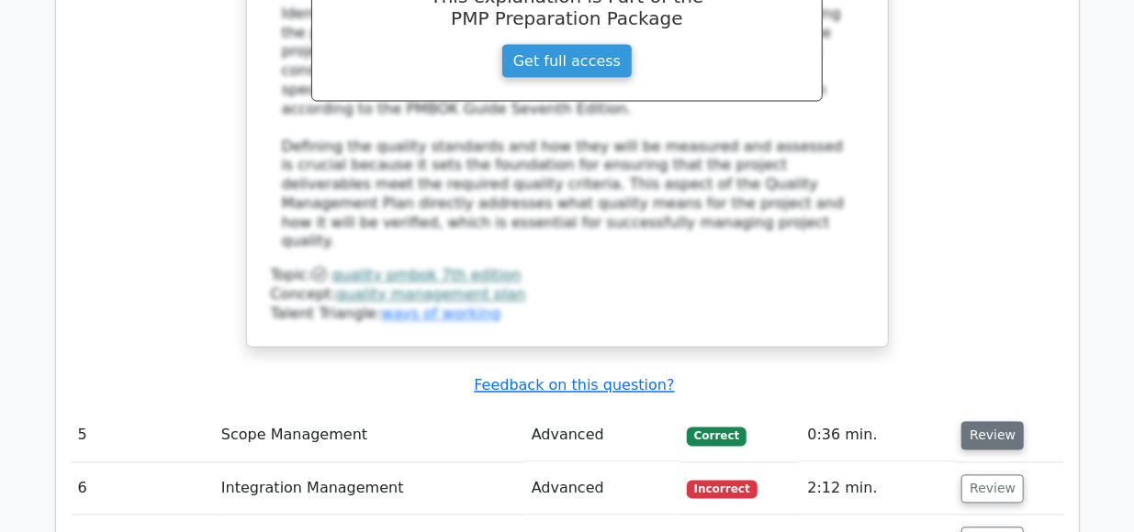
click at [988, 421] on button "Review" at bounding box center [992, 435] width 62 height 28
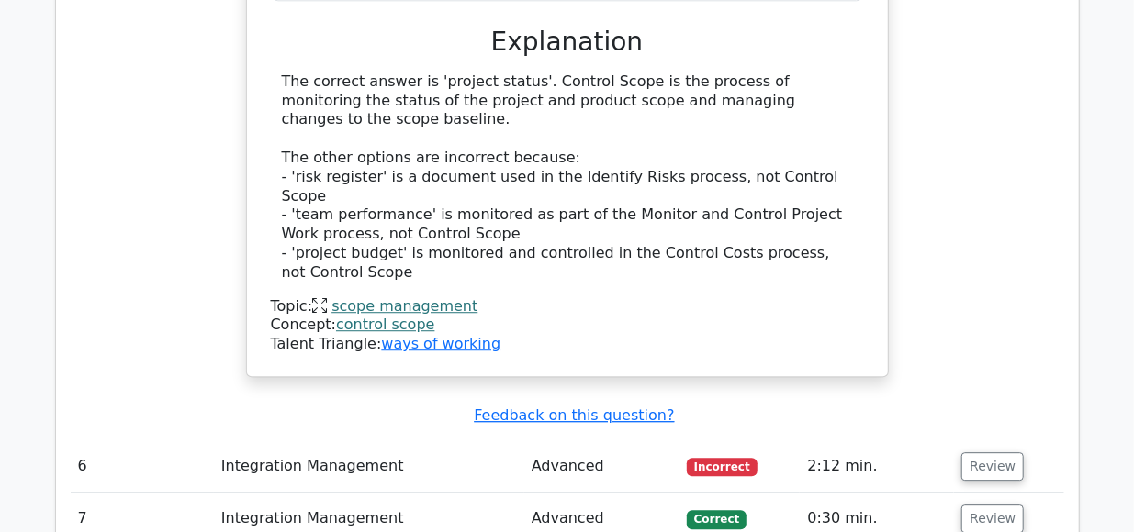
scroll to position [5722, 0]
click at [978, 452] on button "Review" at bounding box center [992, 466] width 62 height 28
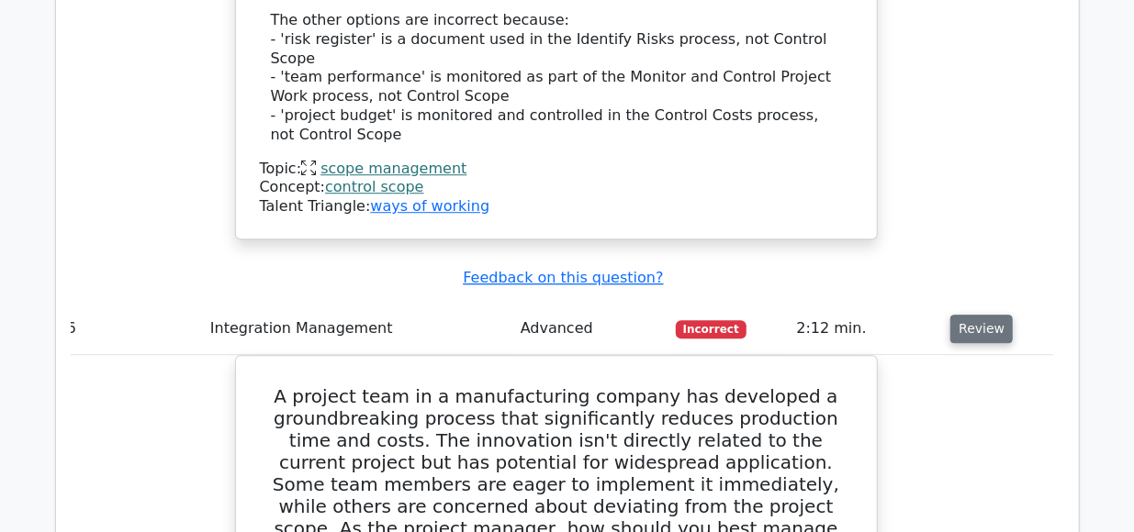
scroll to position [5858, 0]
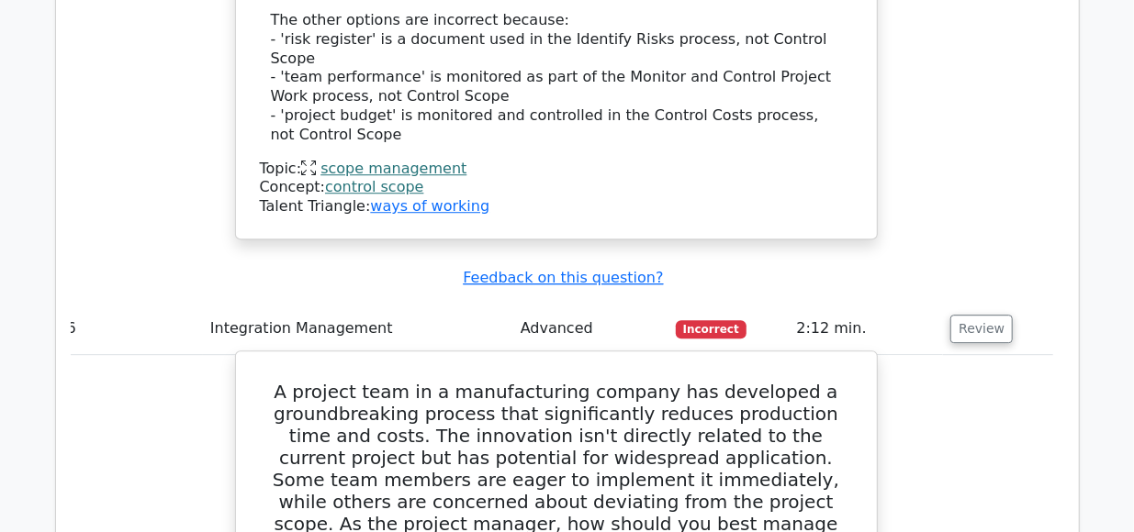
drag, startPoint x: 978, startPoint y: 182, endPoint x: 705, endPoint y: 307, distance: 299.9
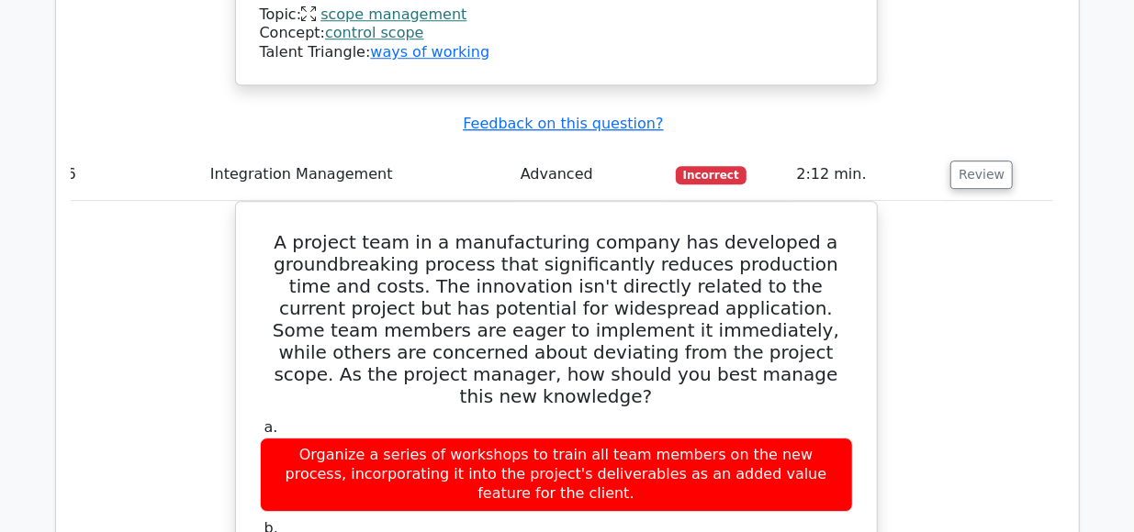
scroll to position [6022, 0]
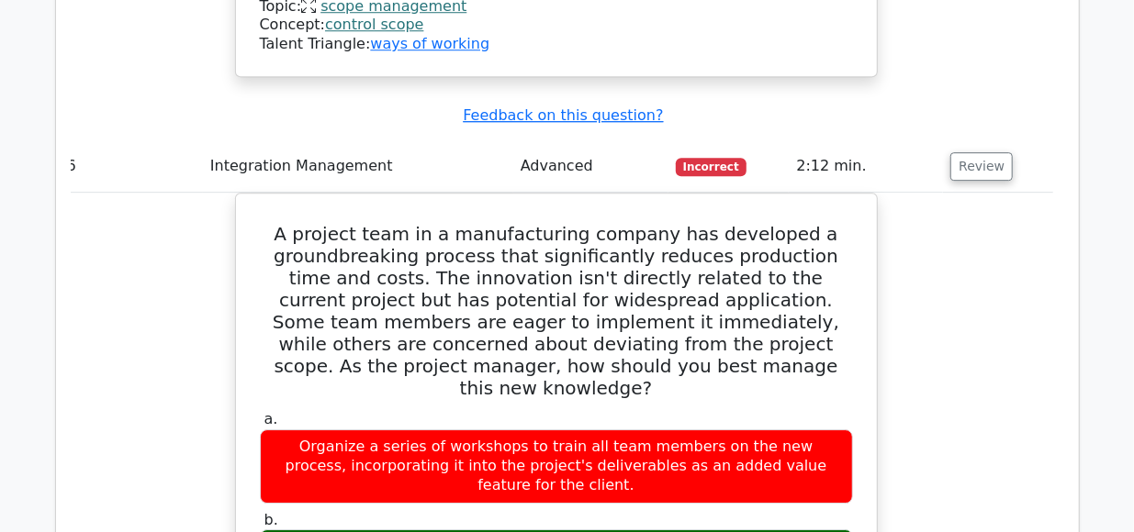
drag, startPoint x: 969, startPoint y: 235, endPoint x: 965, endPoint y: 280, distance: 45.2
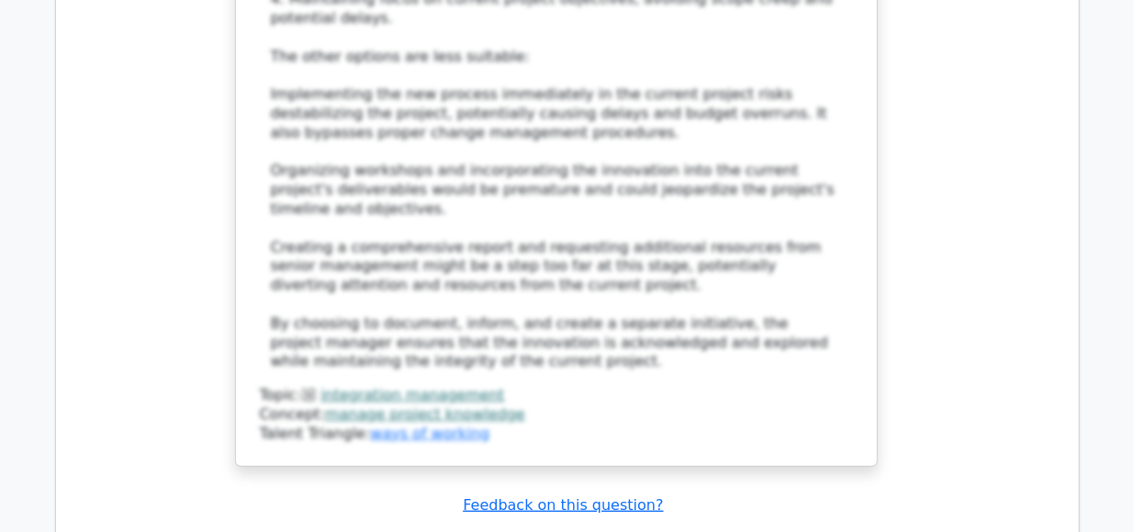
scroll to position [7138, 0]
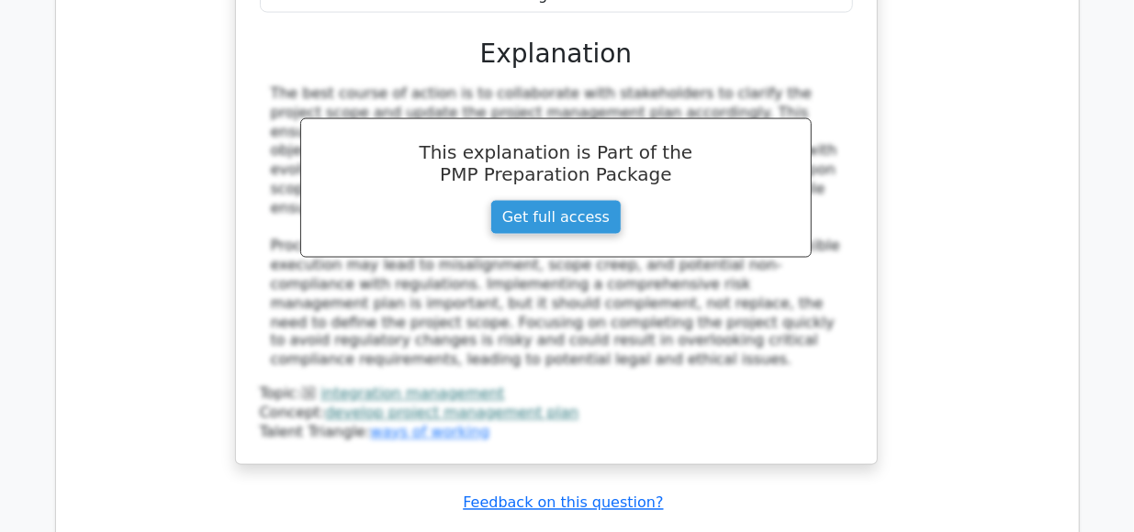
scroll to position [8175, 0]
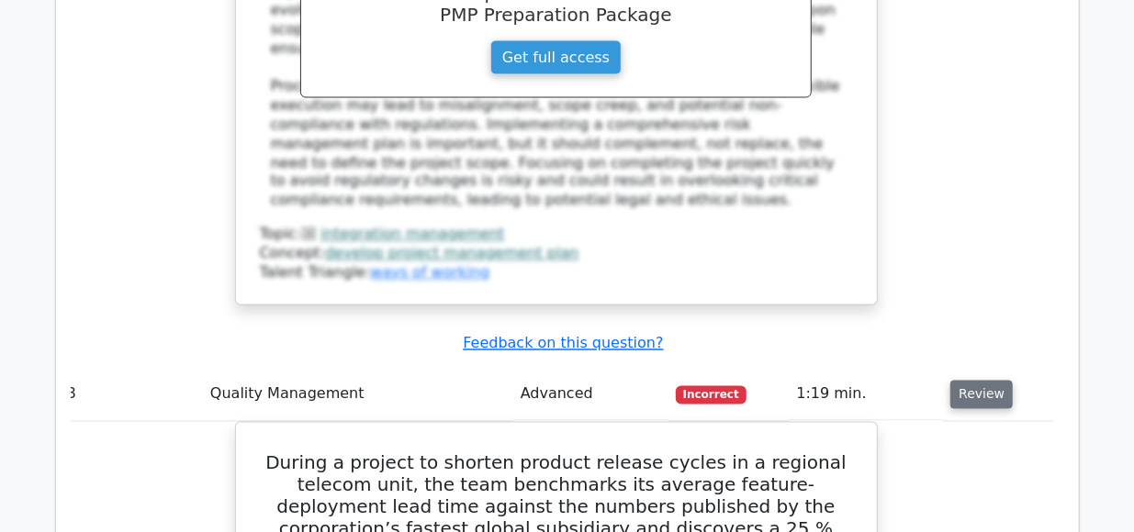
scroll to position [8335, 0]
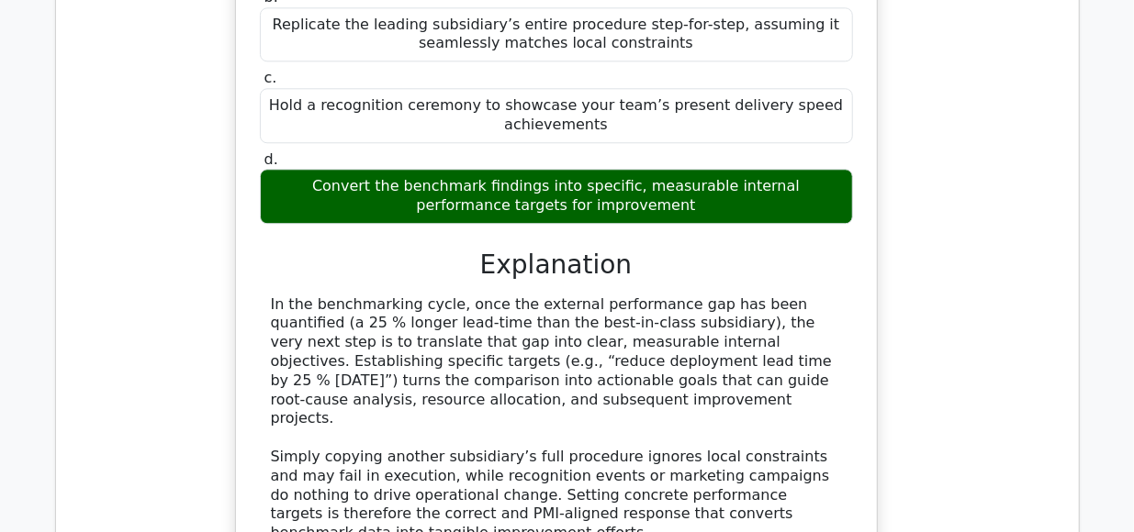
scroll to position [9085, 0]
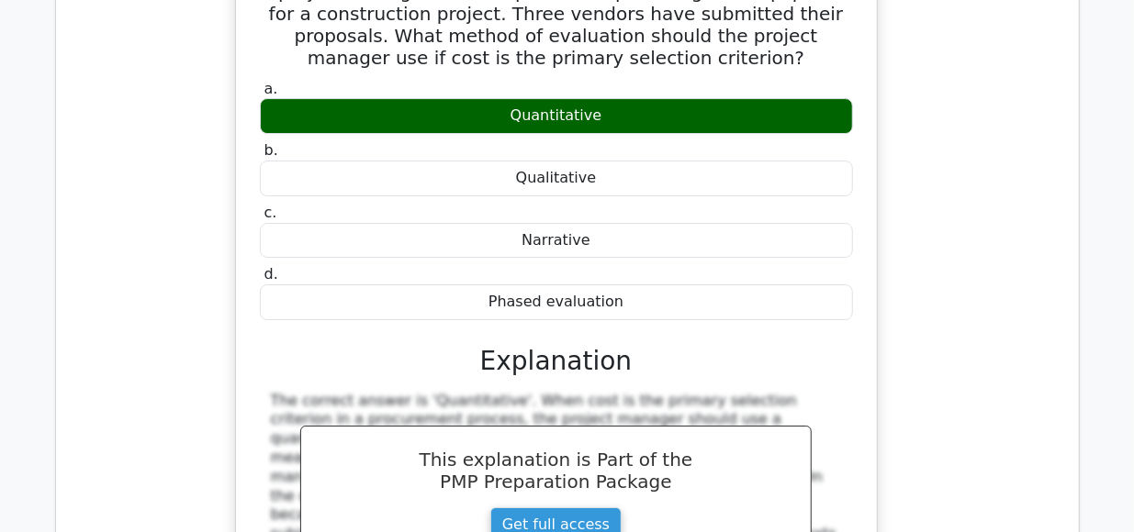
scroll to position [9891, 0]
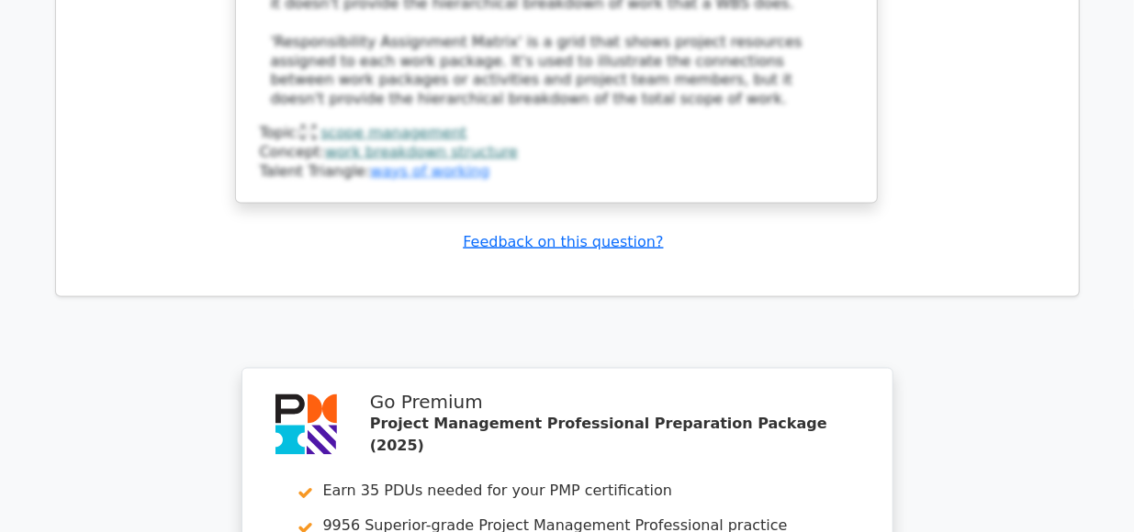
scroll to position [11596, 0]
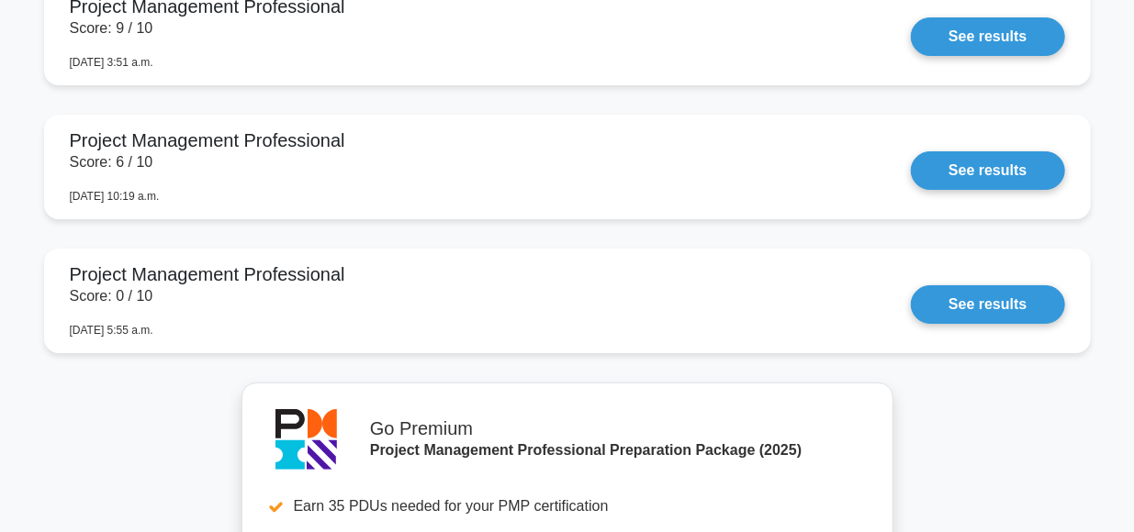
scroll to position [6777, 0]
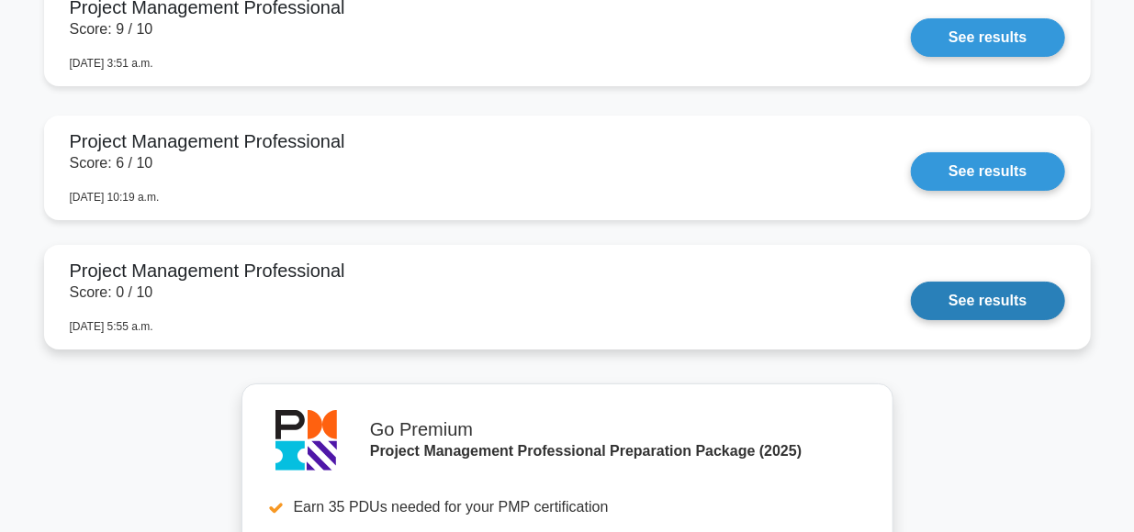
click at [977, 297] on link "See results" at bounding box center [987, 301] width 153 height 39
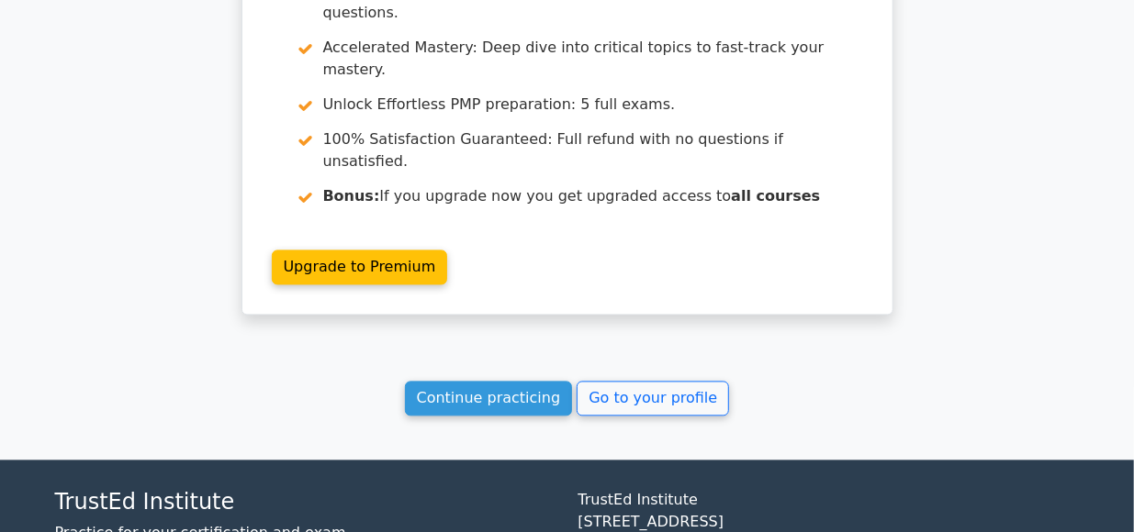
scroll to position [1718, 0]
